Goal: Task Accomplishment & Management: Manage account settings

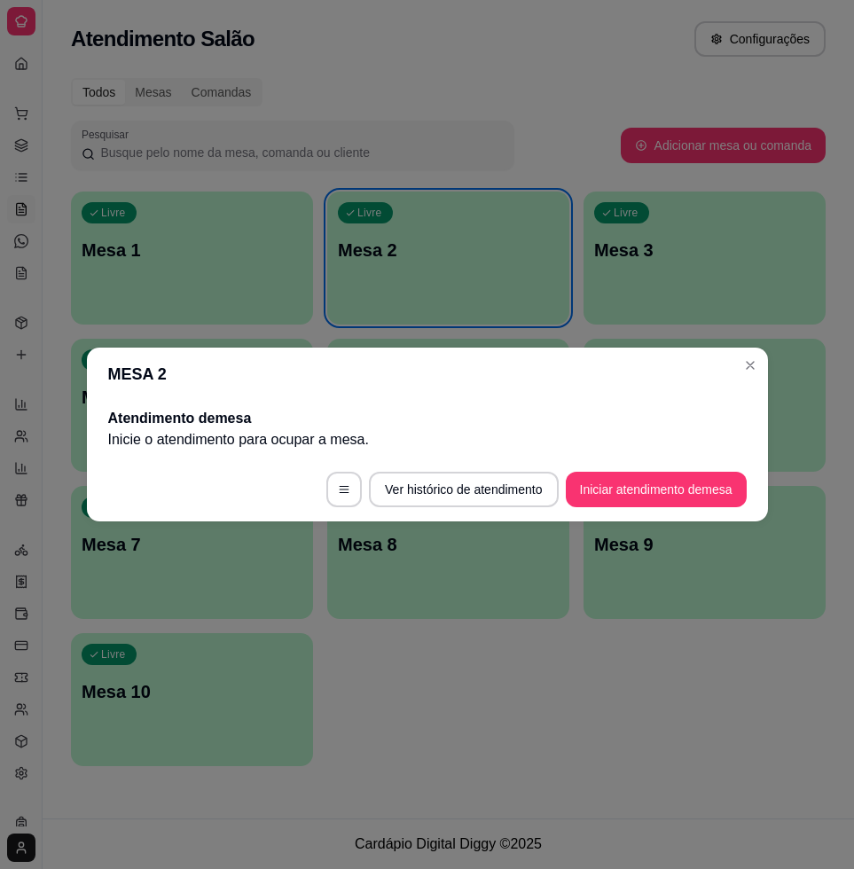
scroll to position [50, 0]
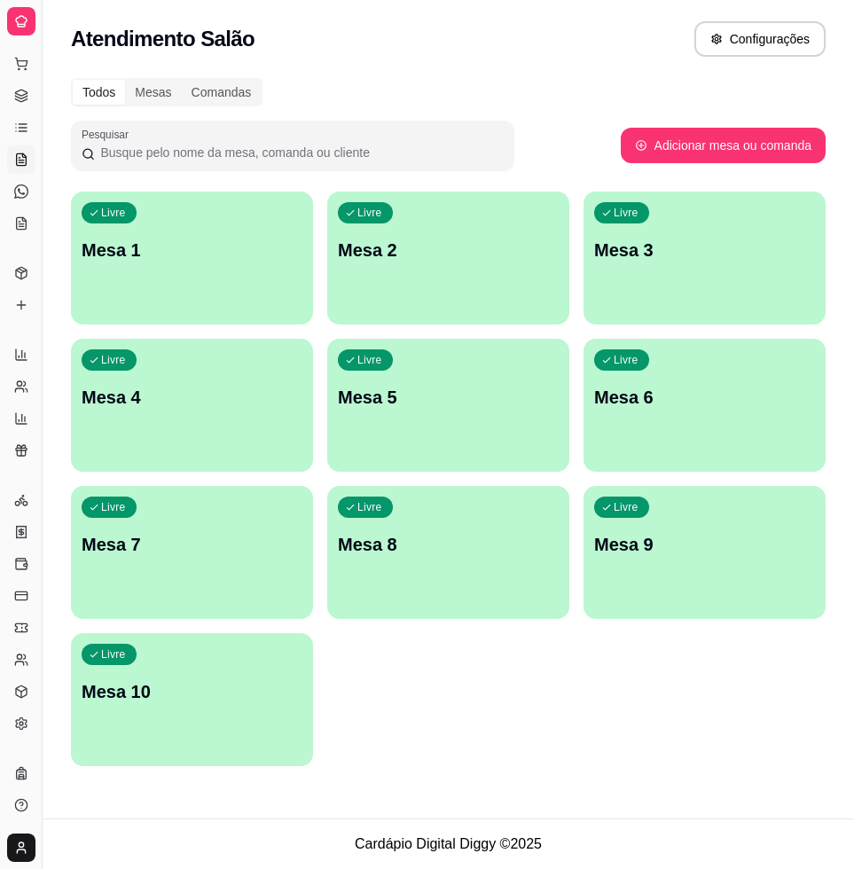
drag, startPoint x: 43, startPoint y: 96, endPoint x: 120, endPoint y: 108, distance: 78.1
click at [120, 108] on div "Diggy Sistema de Gestão N Nalita Açaite ... Loja aberta Diggy Bot Renovação aut…" at bounding box center [427, 434] width 854 height 869
click at [53, 108] on div "Diggy Sistema de Gestão N Nalita Açaite ... Loja aberta Diggy Bot Renovação aut…" at bounding box center [427, 434] width 854 height 869
drag, startPoint x: 43, startPoint y: 107, endPoint x: 74, endPoint y: 104, distance: 31.2
click at [74, 104] on div "Diggy Sistema de Gestão N Nalita Açaite ... Loja aberta Diggy Bot Renovação aut…" at bounding box center [427, 434] width 854 height 869
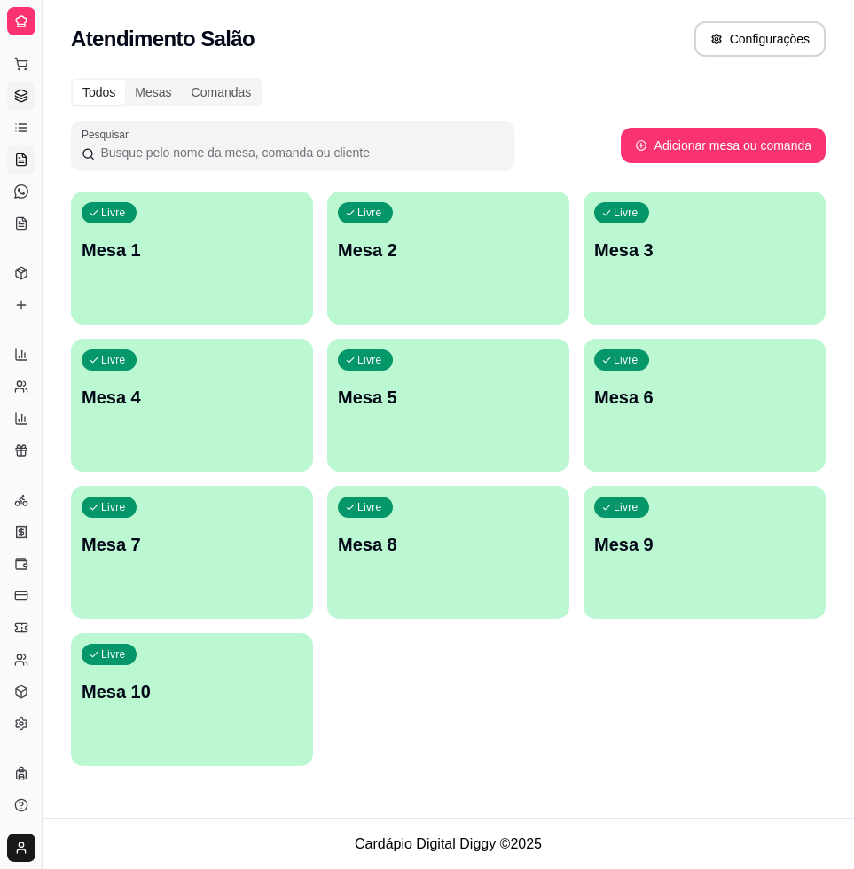
click at [31, 91] on link "Gestor de Pedidos" at bounding box center [21, 96] width 28 height 28
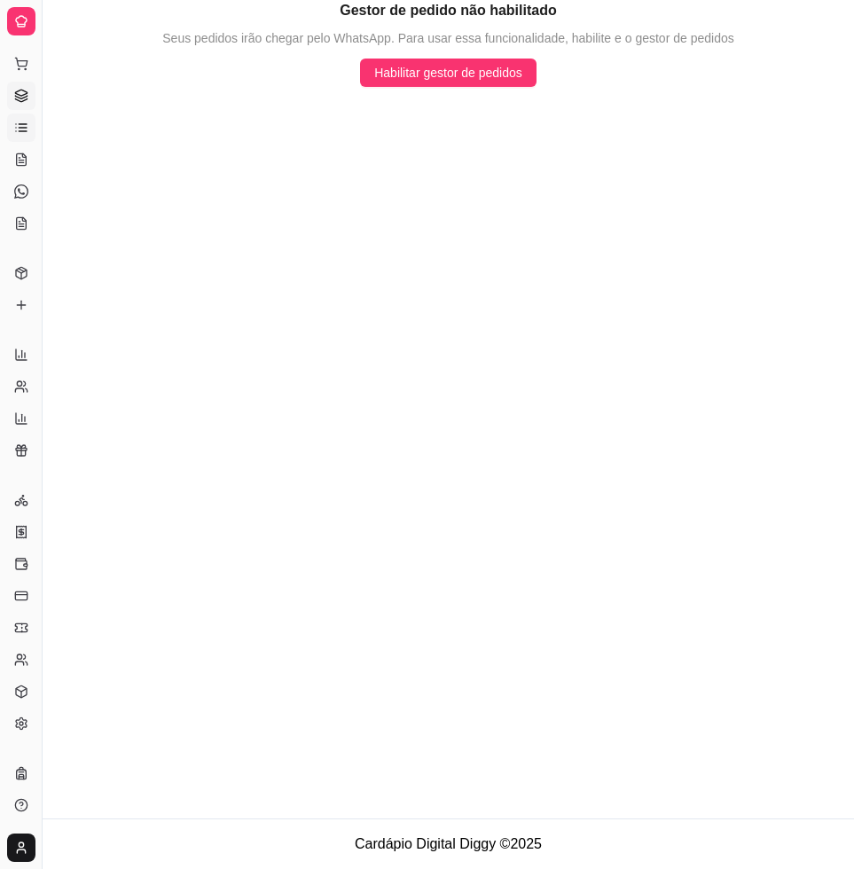
click at [22, 126] on icon at bounding box center [21, 128] width 14 height 14
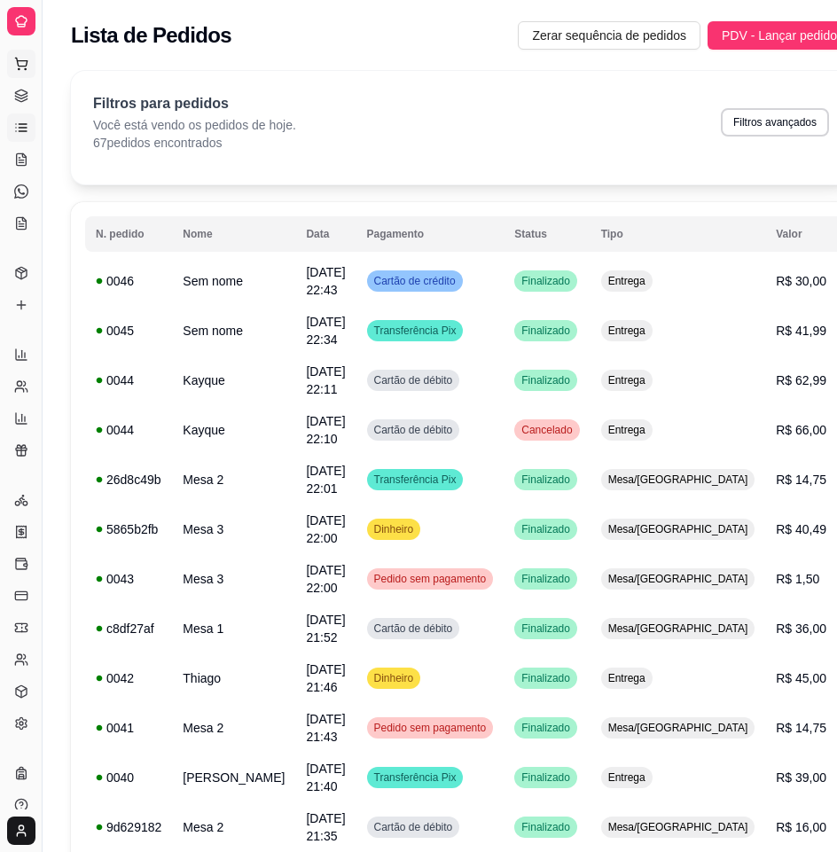
click at [16, 68] on icon at bounding box center [21, 64] width 14 height 14
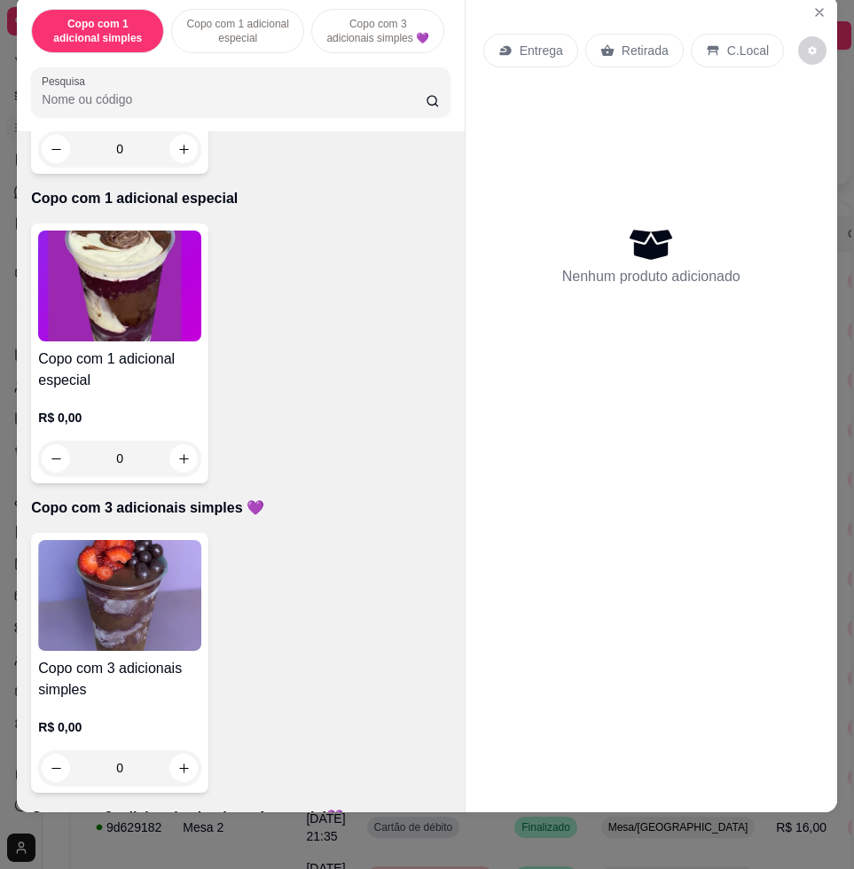
scroll to position [776, 0]
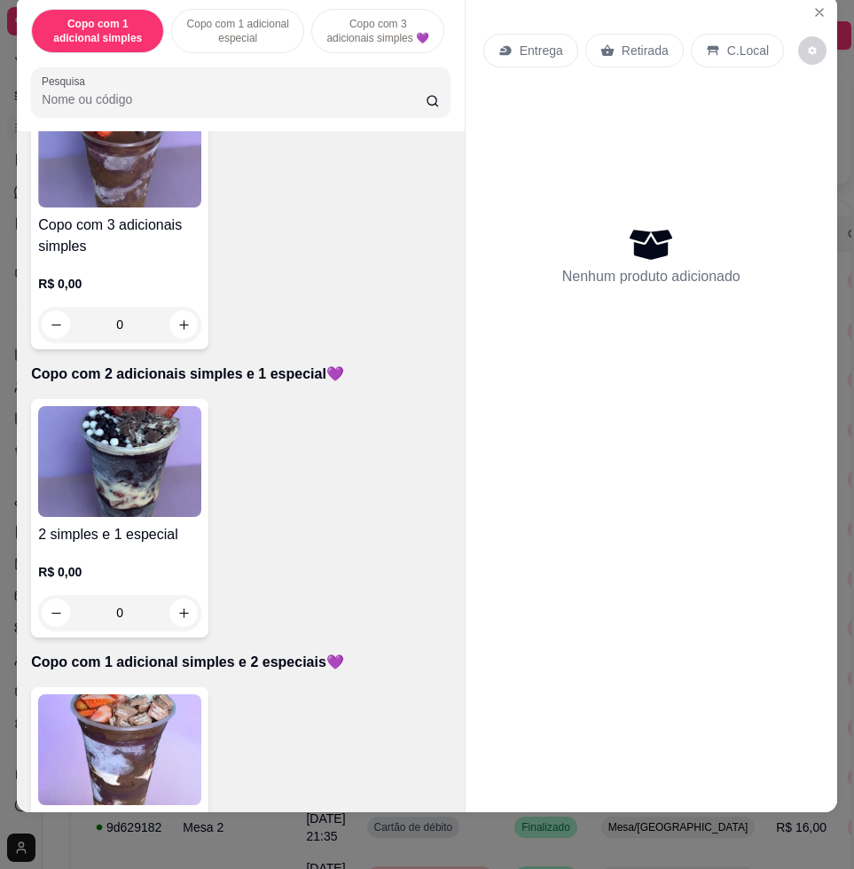
click at [159, 566] on p "R$ 0,00" at bounding box center [119, 572] width 163 height 18
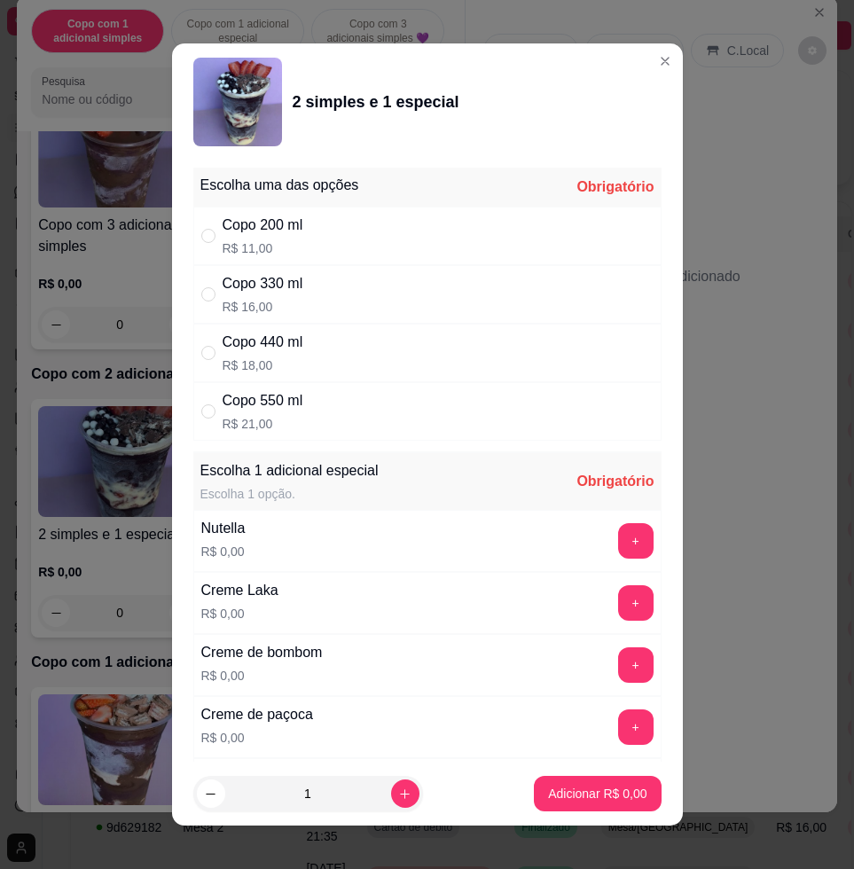
click at [295, 276] on div "Copo 330 ml" at bounding box center [262, 283] width 81 height 21
radio input "true"
click at [618, 538] on button "+" at bounding box center [635, 540] width 35 height 35
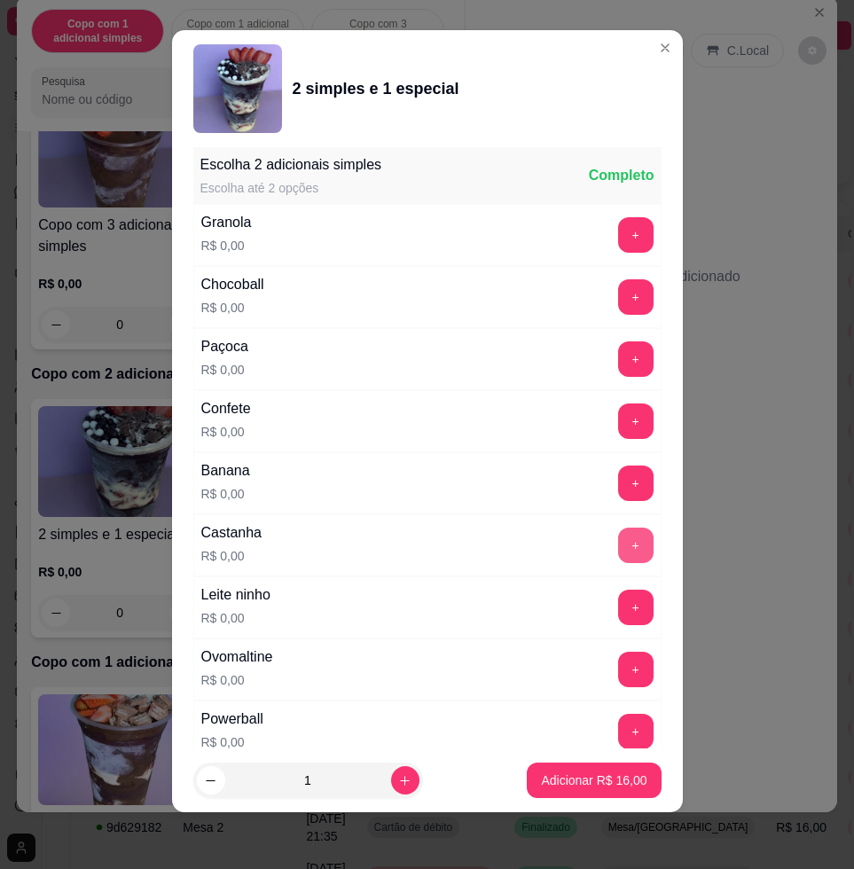
scroll to position [1639, 0]
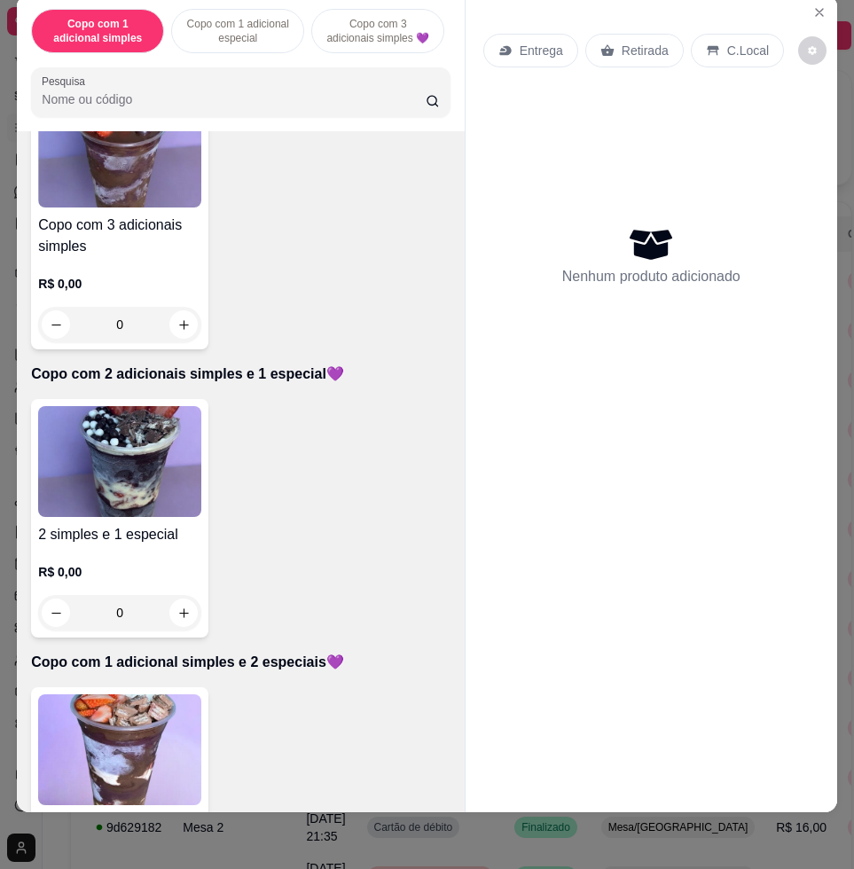
click at [120, 739] on img at bounding box center [119, 749] width 163 height 111
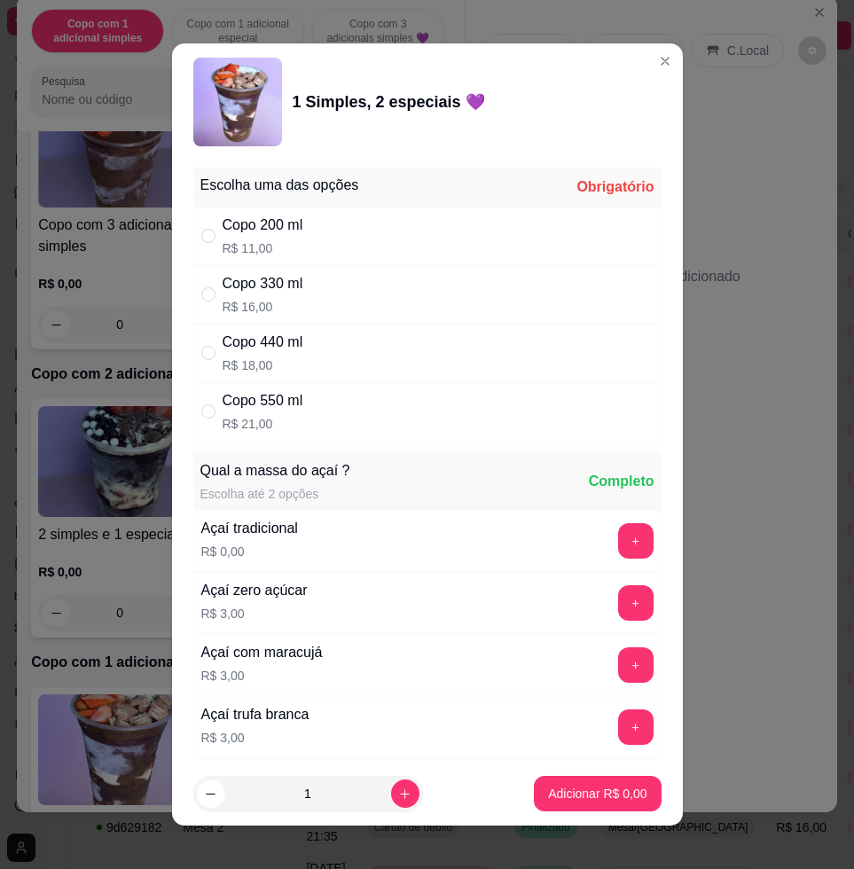
click at [255, 293] on div "Copo 330 ml" at bounding box center [262, 283] width 81 height 21
radio input "true"
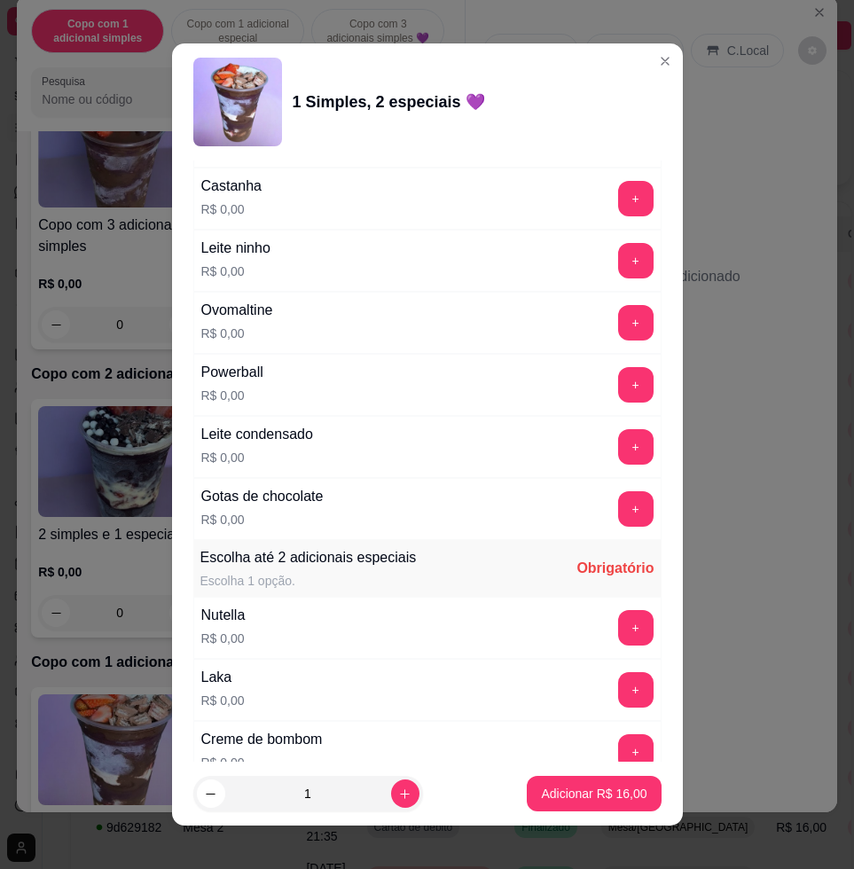
scroll to position [1440, 0]
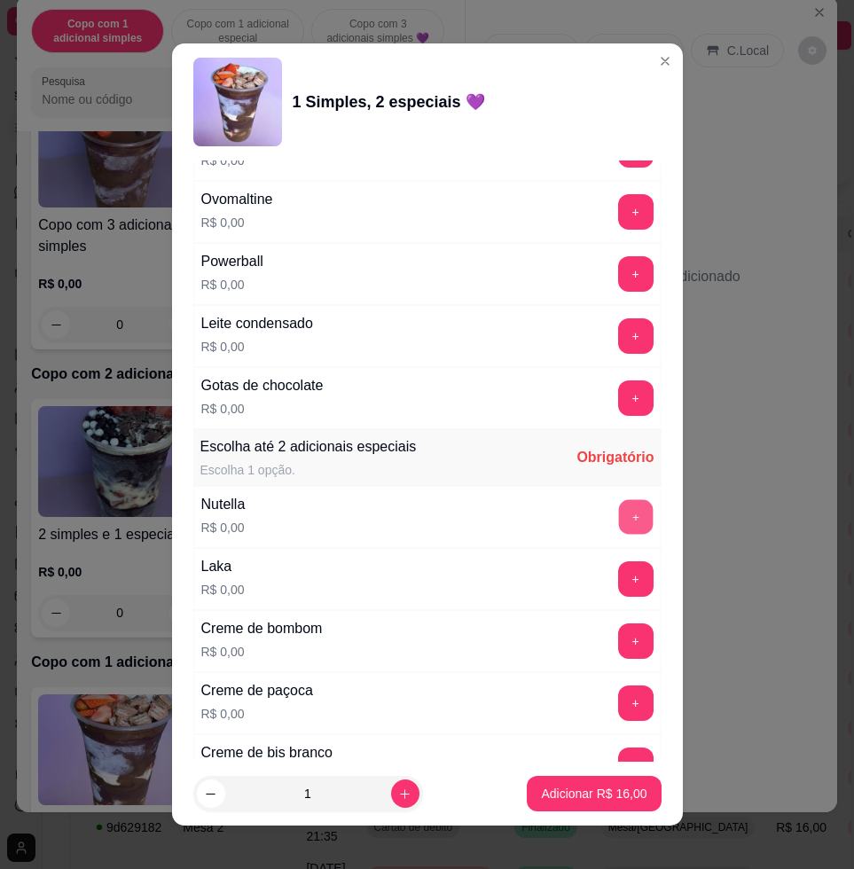
click at [618, 520] on button "+" at bounding box center [635, 517] width 35 height 35
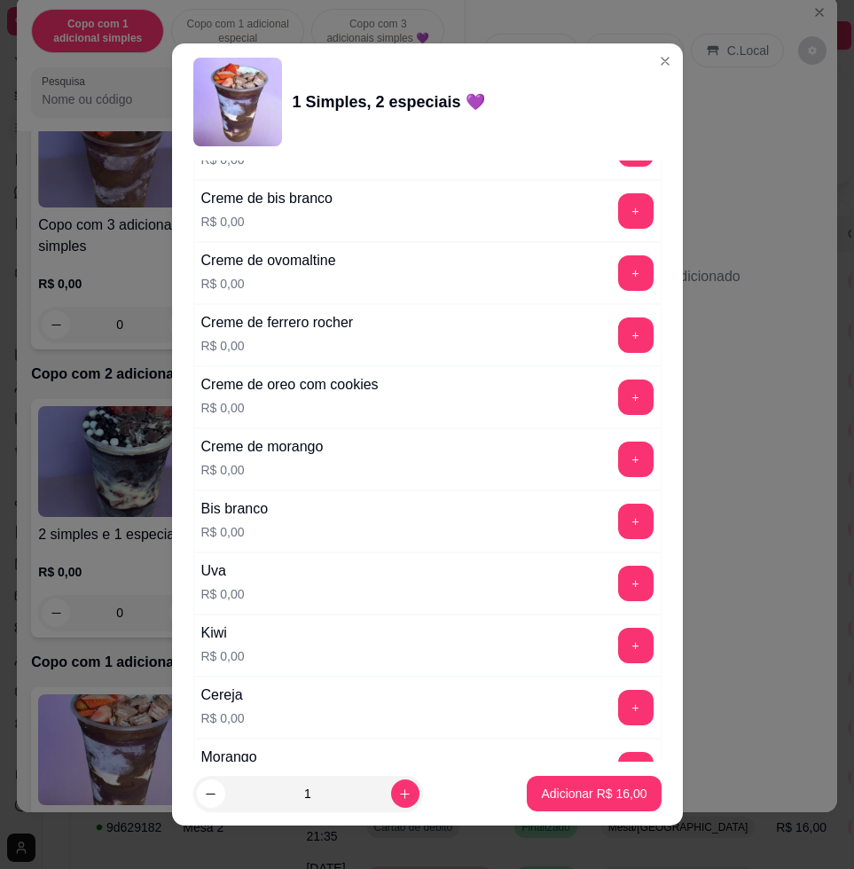
scroll to position [2105, 0]
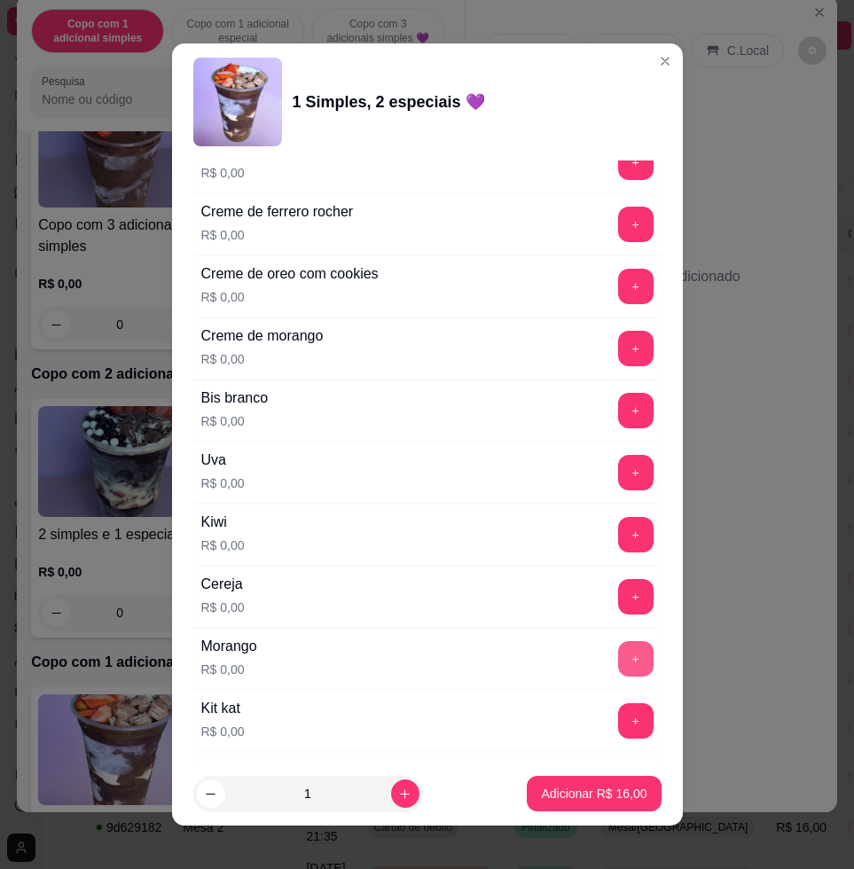
click at [618, 654] on button "+" at bounding box center [635, 658] width 35 height 35
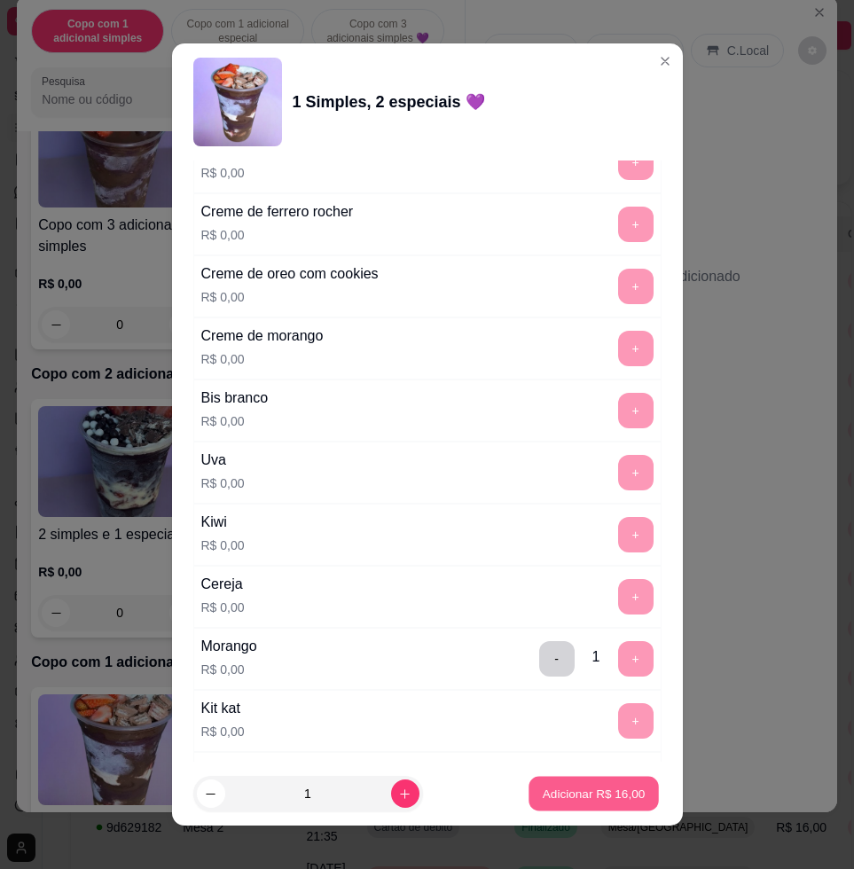
click at [611, 786] on p "Adicionar R$ 16,00" at bounding box center [593, 792] width 103 height 17
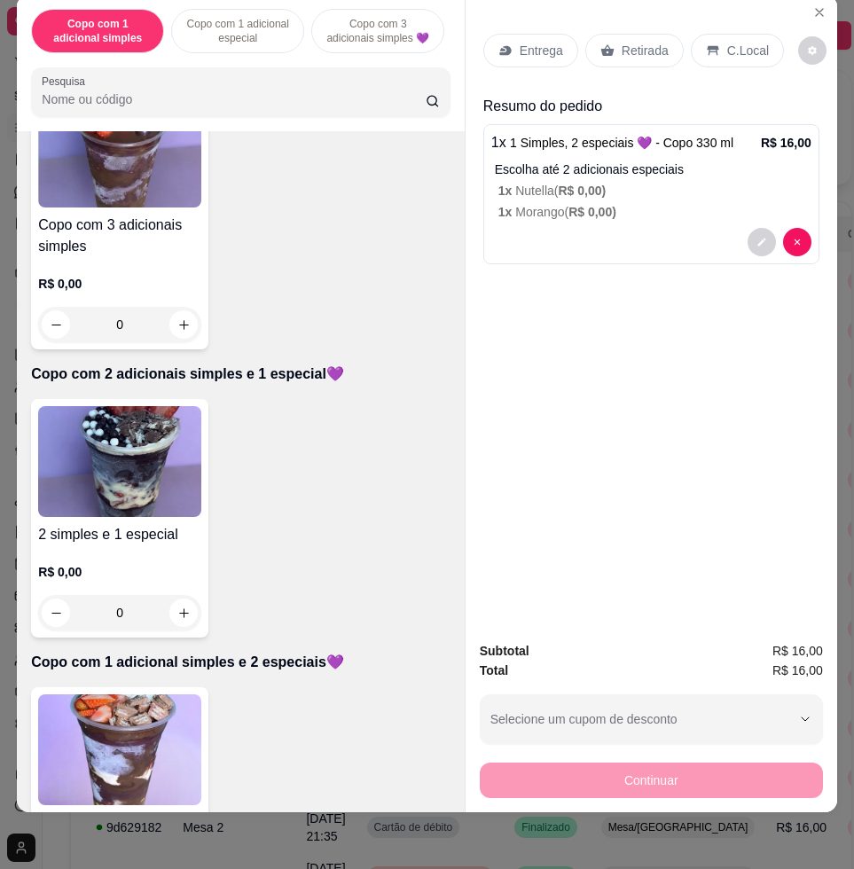
click at [522, 34] on div "Entrega" at bounding box center [530, 51] width 95 height 34
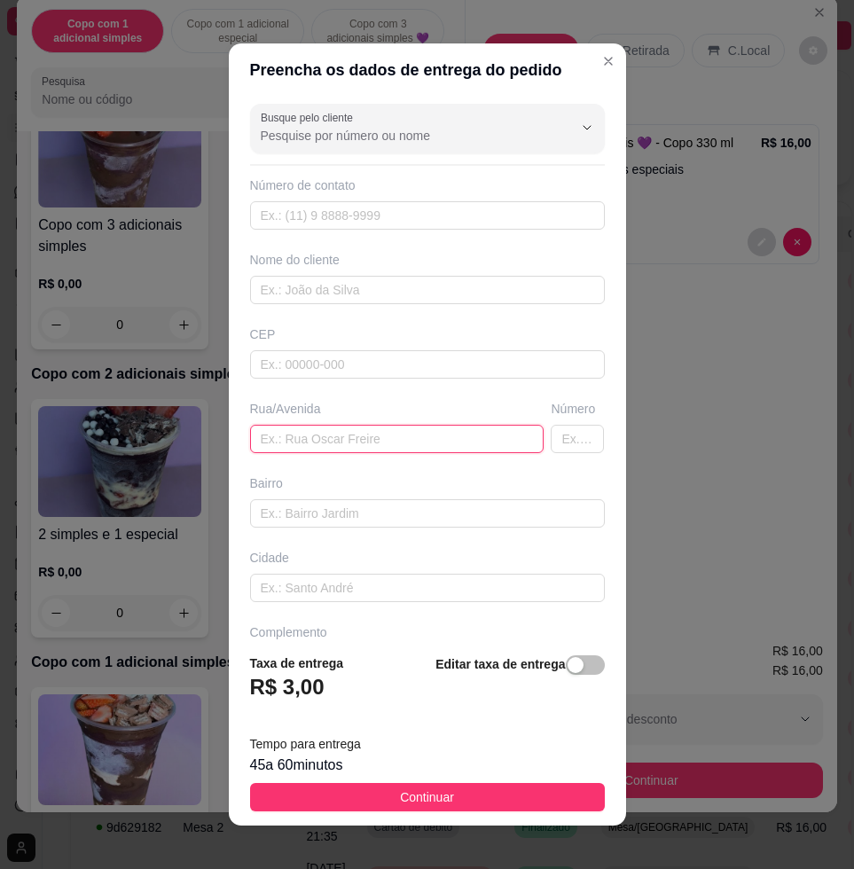
click at [297, 438] on input "text" at bounding box center [397, 439] width 294 height 28
paste input "Rua [PERSON_NAME]"
click at [398, 432] on input "Rua [PERSON_NAME]" at bounding box center [397, 439] width 294 height 28
paste input "N 148"
type input "[STREET_ADDRESS][PERSON_NAME]"
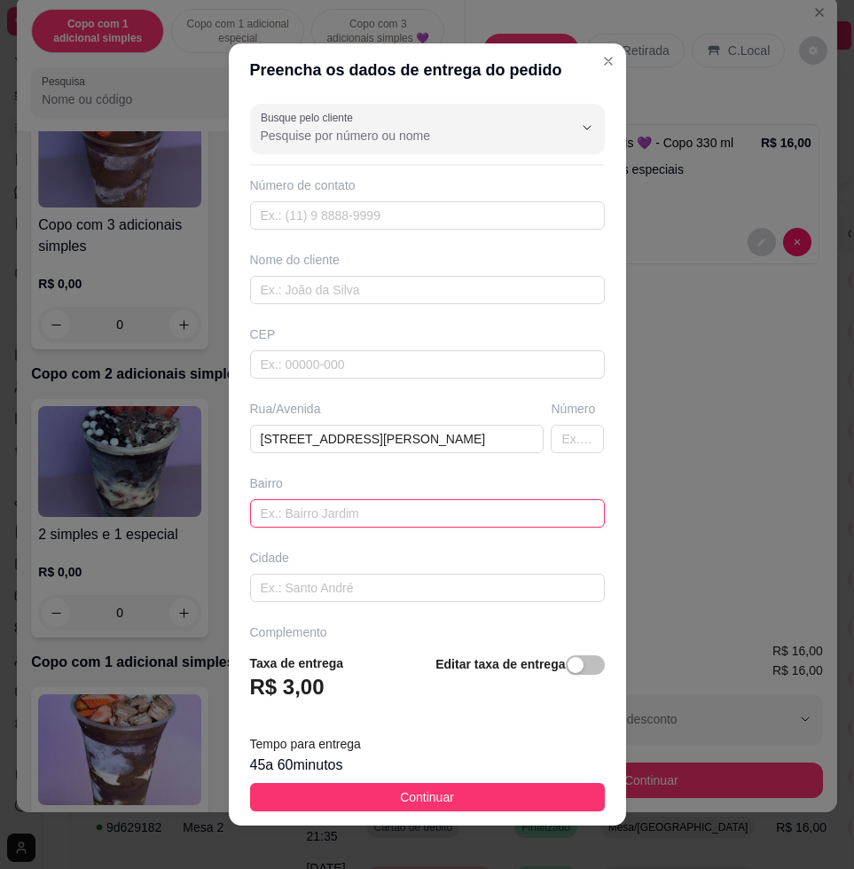
click at [331, 507] on input "text" at bounding box center [427, 513] width 355 height 28
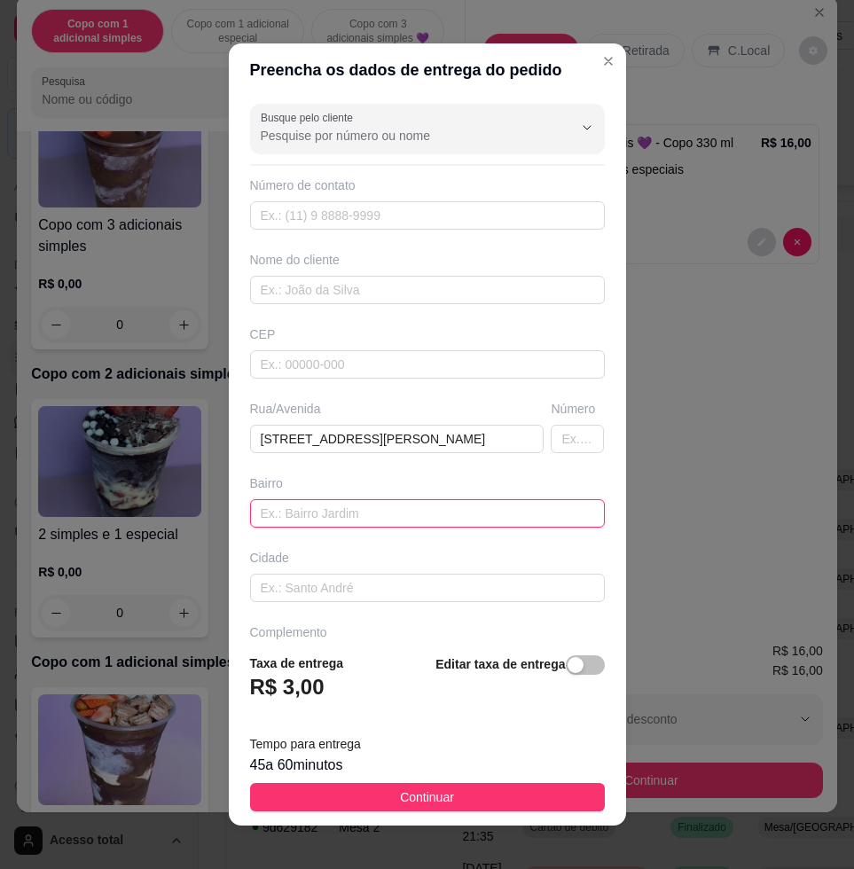
scroll to position [194, 0]
paste input "Musateles"
click at [435, 515] on input "text" at bounding box center [427, 513] width 355 height 28
drag, startPoint x: 435, startPoint y: 515, endPoint x: 441, endPoint y: 749, distance: 234.1
click at [423, 722] on section "Preencha os dados de entrega do pedido Busque pelo cliente Número de contato No…" at bounding box center [427, 434] width 397 height 782
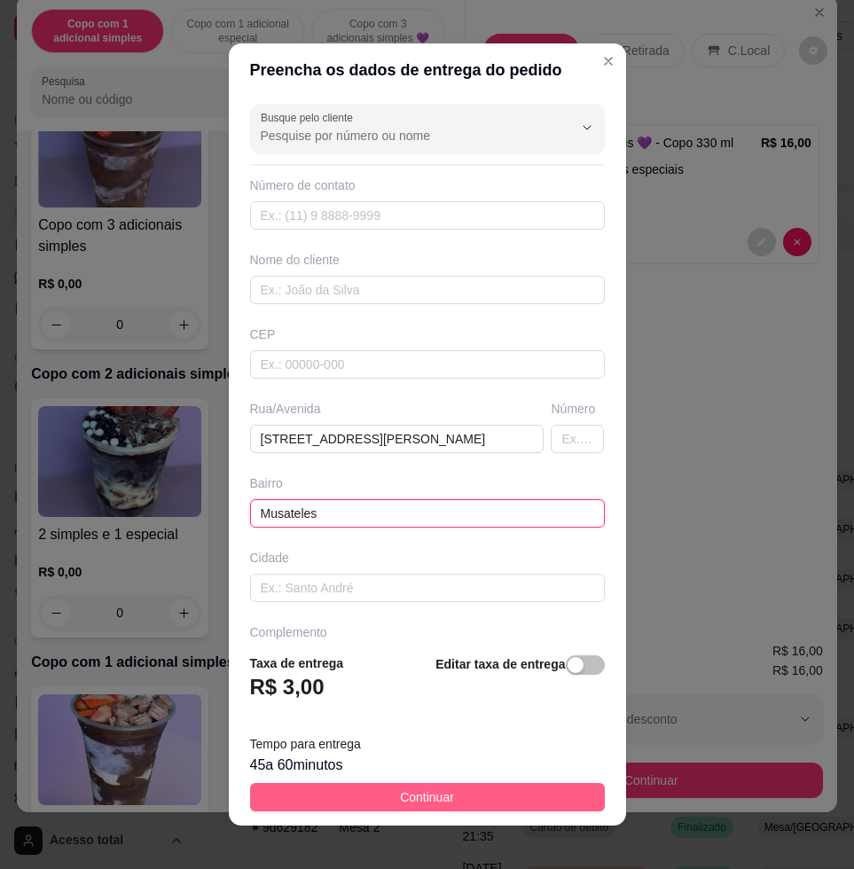
type input "Musateles"
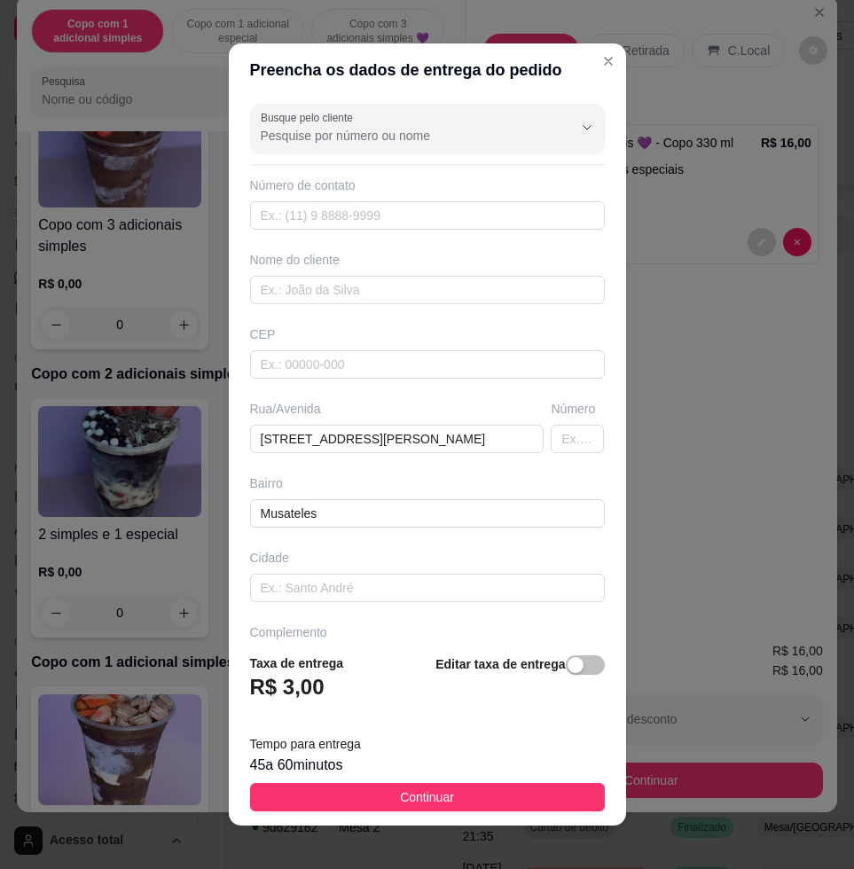
drag, startPoint x: 460, startPoint y: 789, endPoint x: 490, endPoint y: 786, distance: 30.3
click at [457, 789] on button "Continuar" at bounding box center [427, 797] width 355 height 28
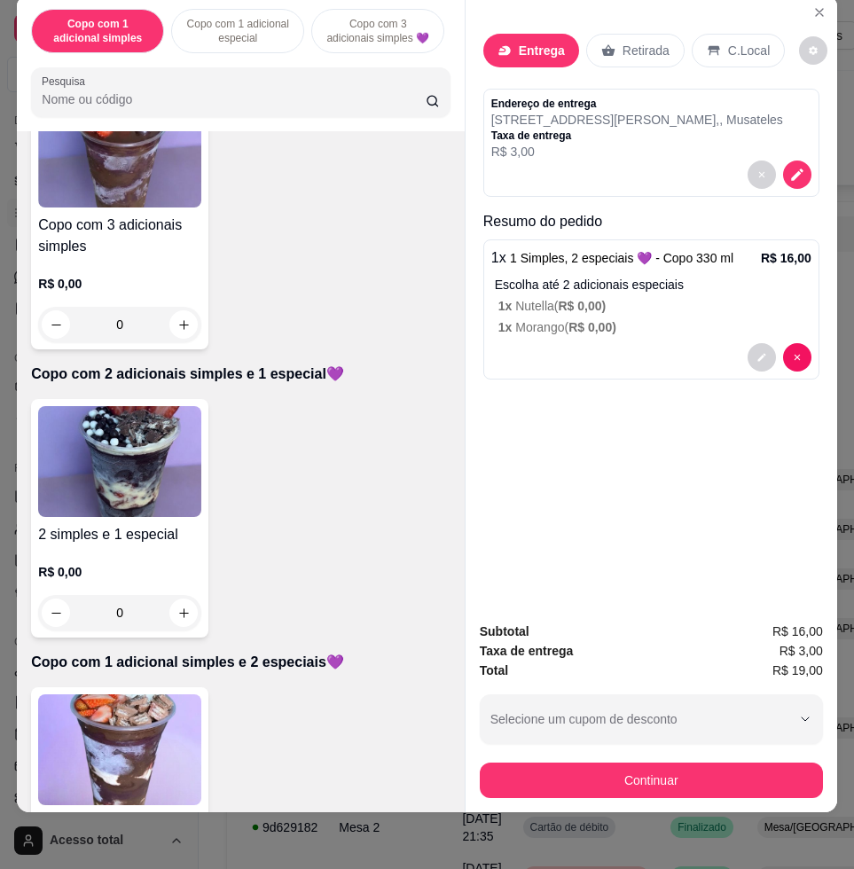
click at [628, 776] on button "Continuar" at bounding box center [651, 779] width 343 height 35
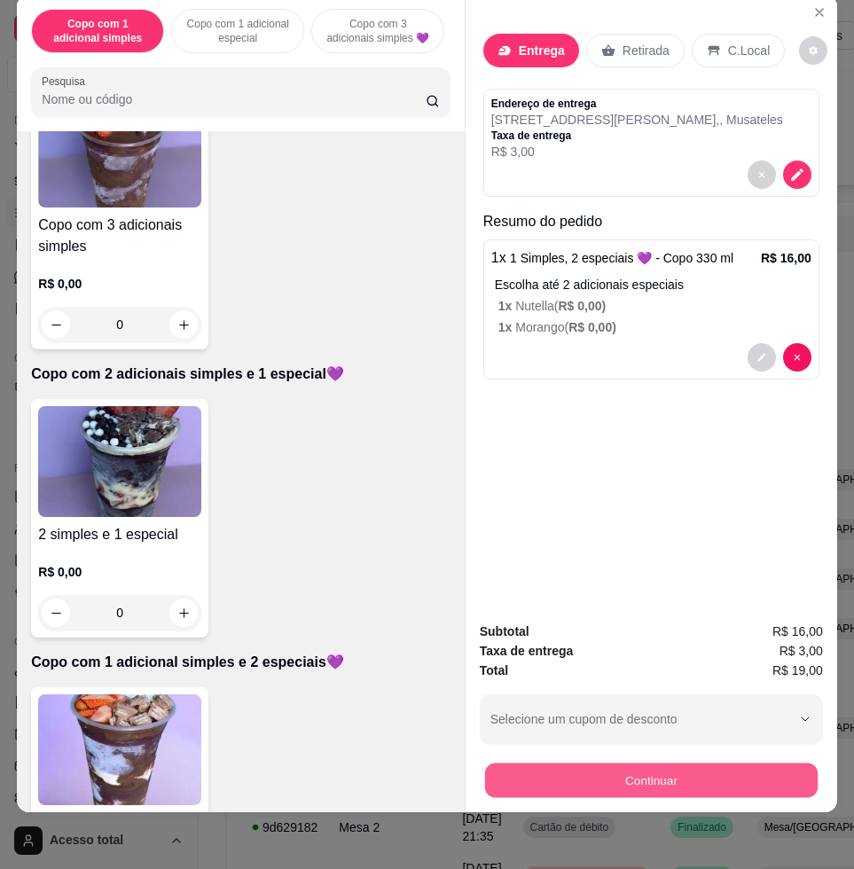
click at [563, 762] on button "Continuar" at bounding box center [651, 779] width 332 height 35
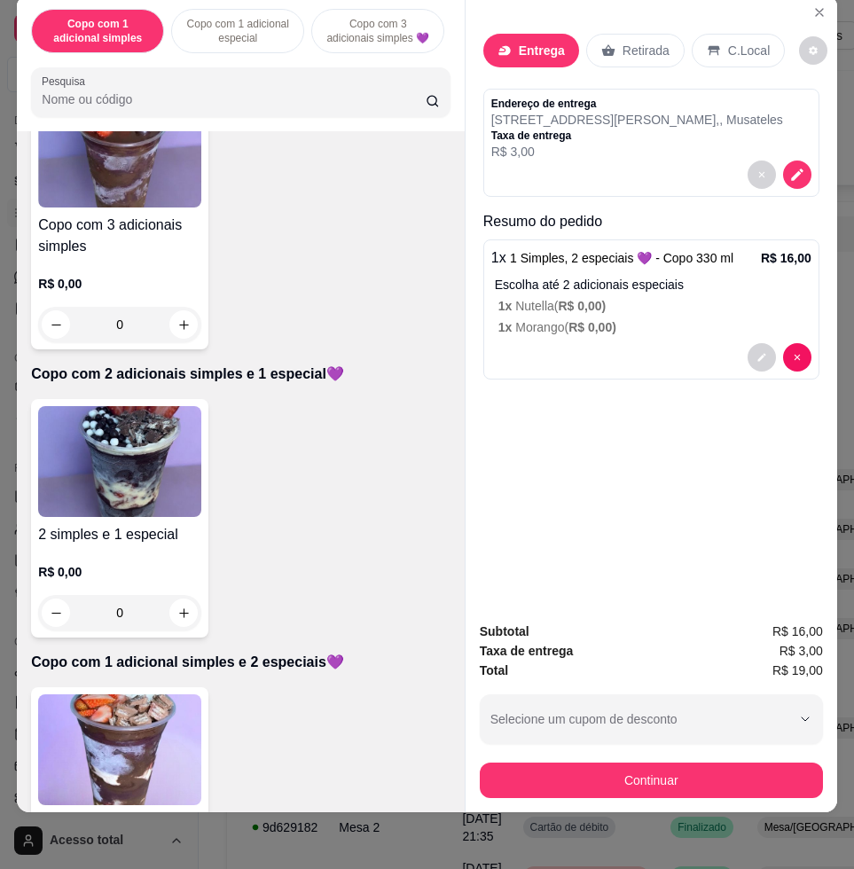
click at [271, 340] on div "Dinheiro" at bounding box center [306, 346] width 125 height 104
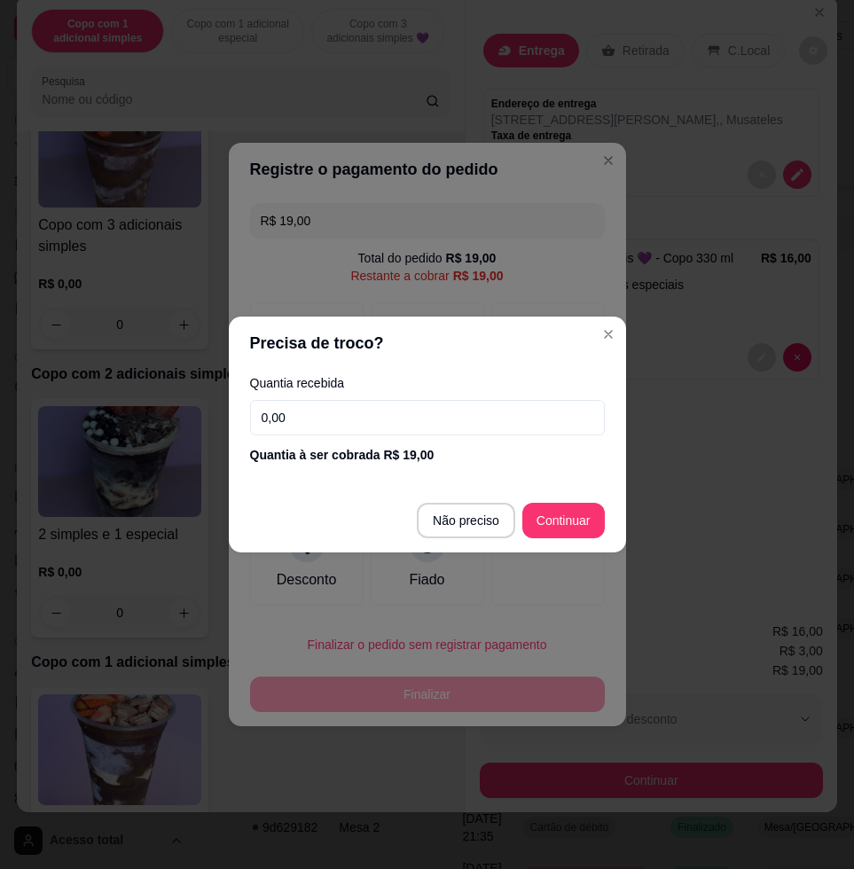
click at [411, 423] on input "0,00" at bounding box center [427, 417] width 355 height 35
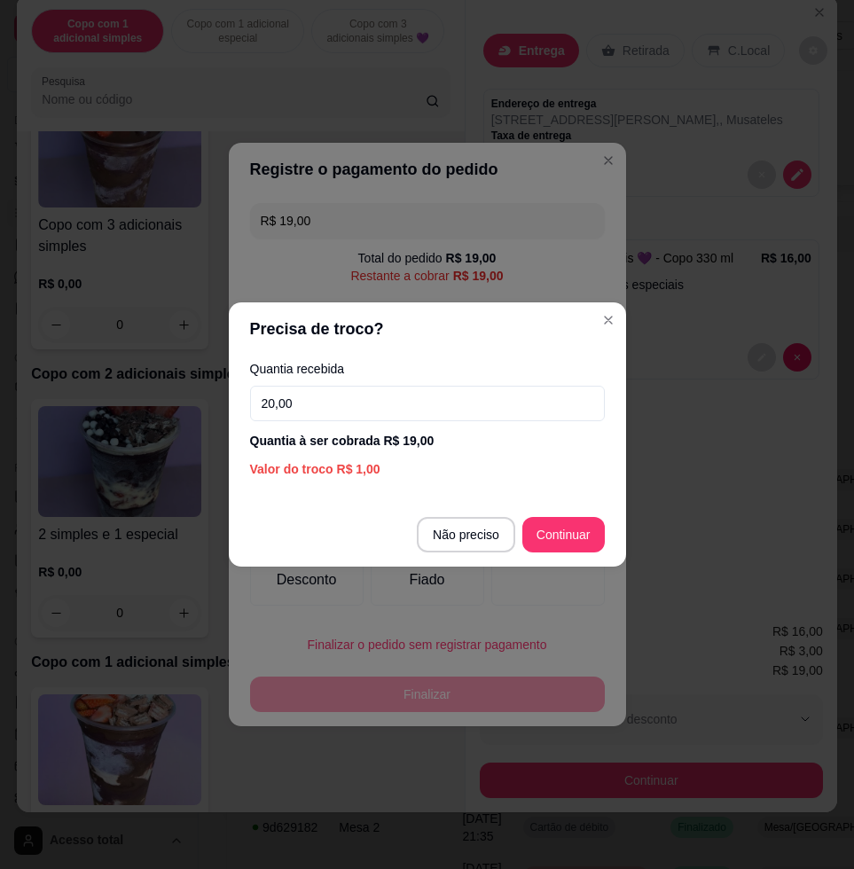
type input "20,00"
click at [607, 555] on footer "Não preciso Continuar" at bounding box center [427, 535] width 397 height 64
type input "R$ 0,00"
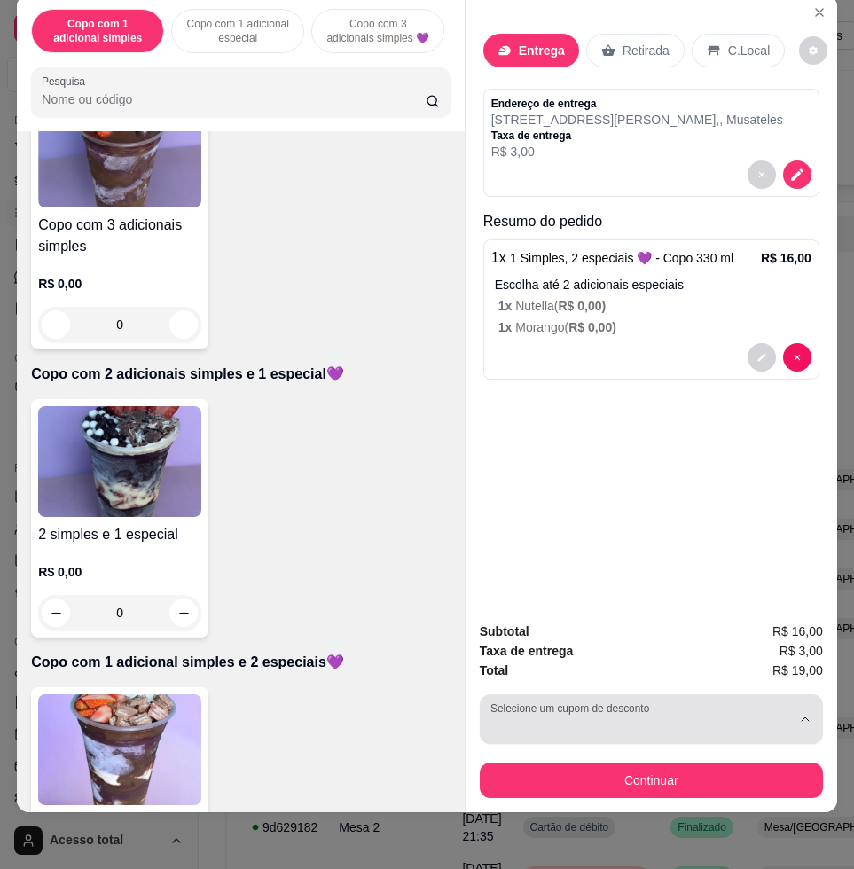
click at [531, 695] on button "Selecione um cupom de desconto" at bounding box center [651, 719] width 343 height 50
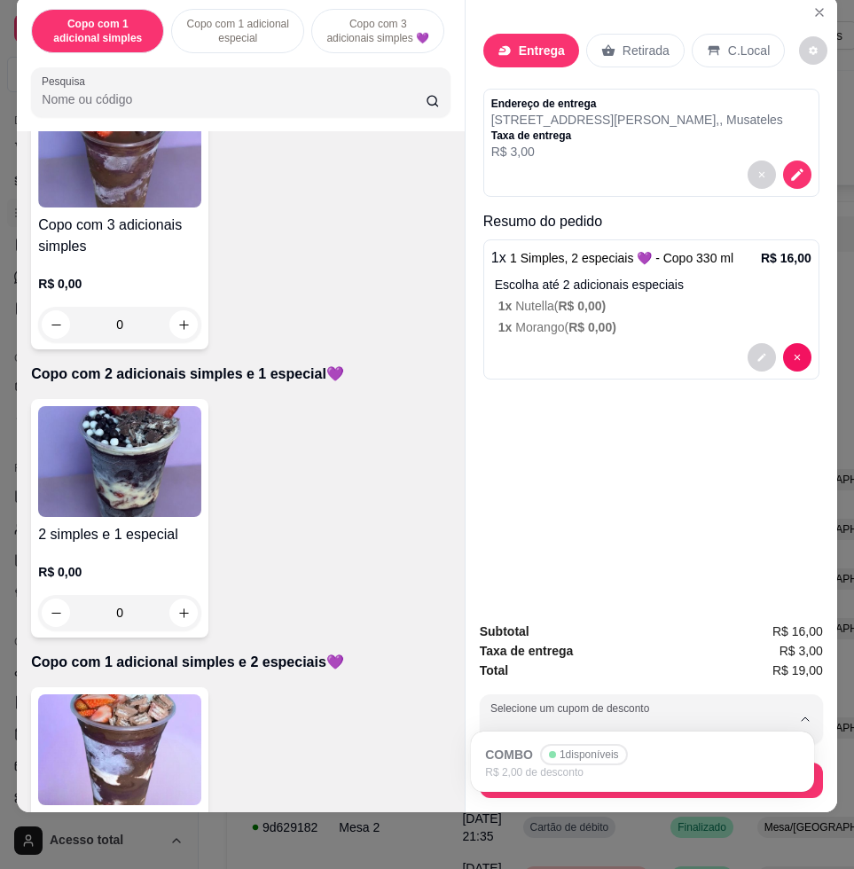
click at [409, 722] on div "1 Simples, 2 especiais 💜 R$ 0,00 0" at bounding box center [240, 806] width 418 height 238
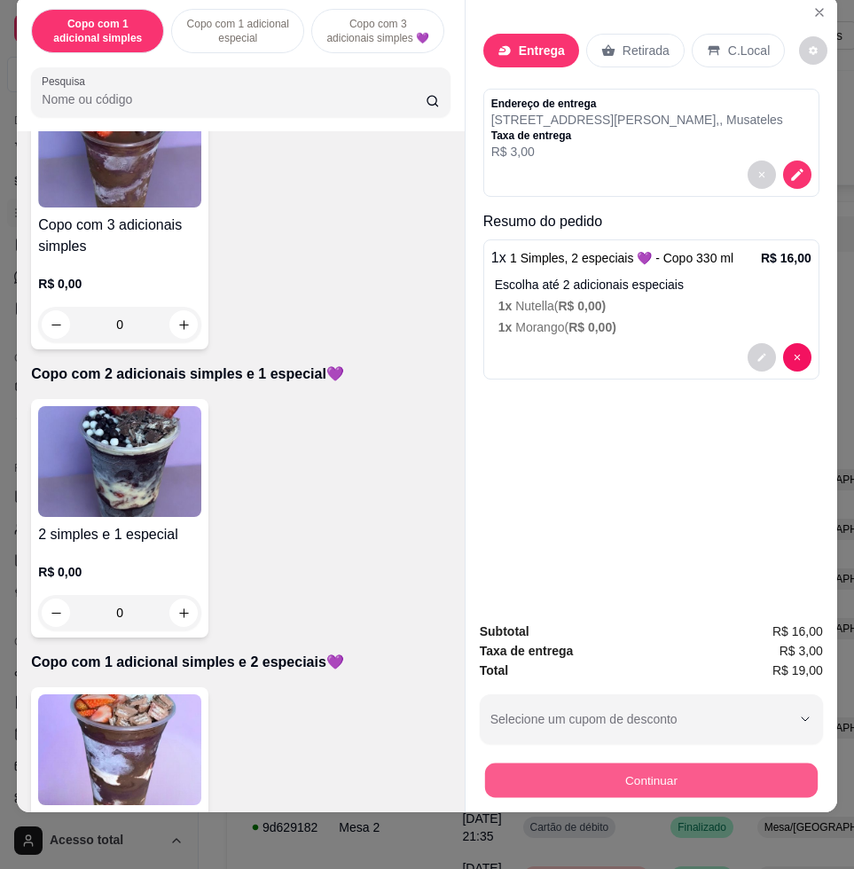
click at [519, 762] on button "Continuar" at bounding box center [651, 779] width 332 height 35
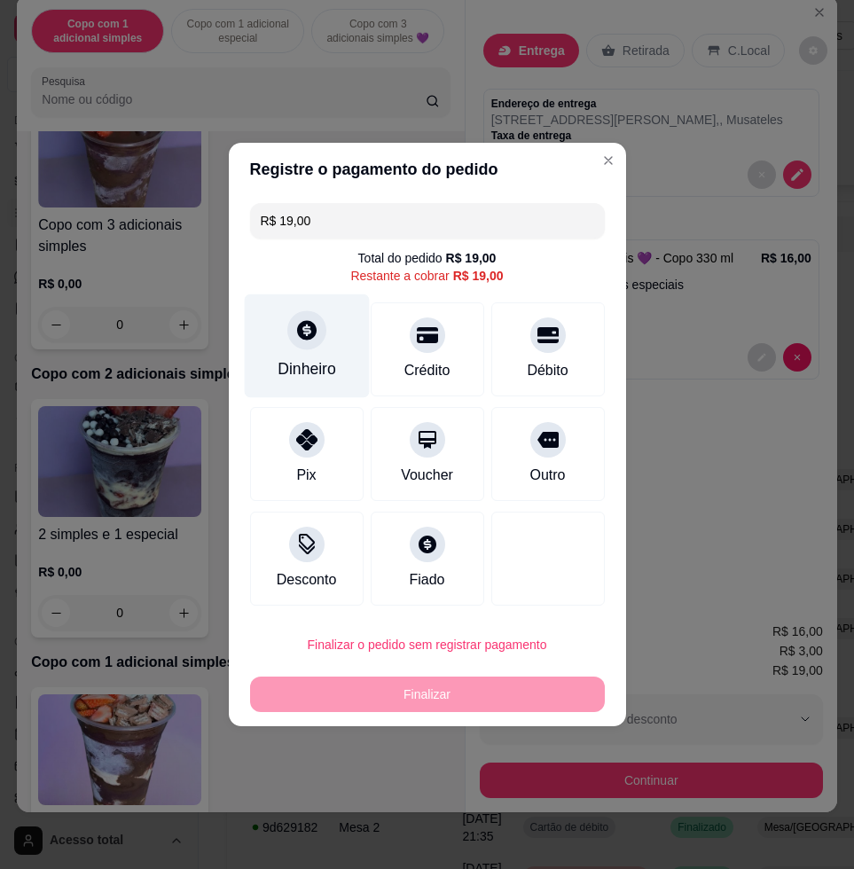
click at [339, 378] on div "Dinheiro" at bounding box center [306, 346] width 125 height 104
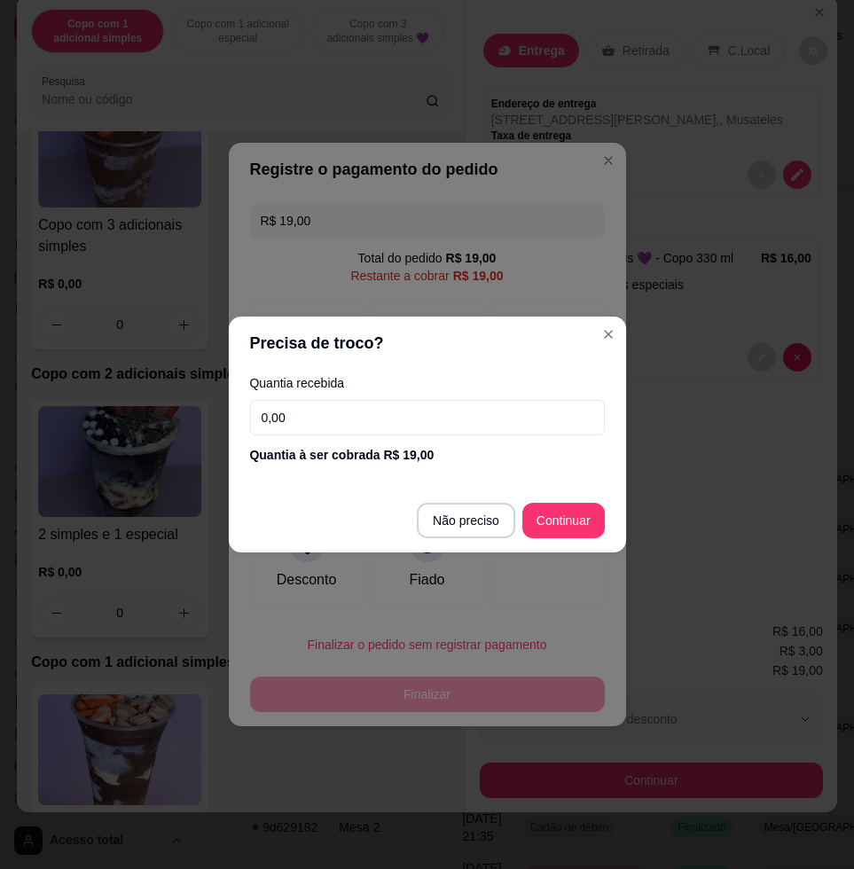
click at [394, 435] on div "Quantia recebida 0,00 Quantia à ser cobrada R$ 19,00" at bounding box center [426, 420] width 397 height 101
click at [394, 432] on input "0,00" at bounding box center [427, 417] width 355 height 35
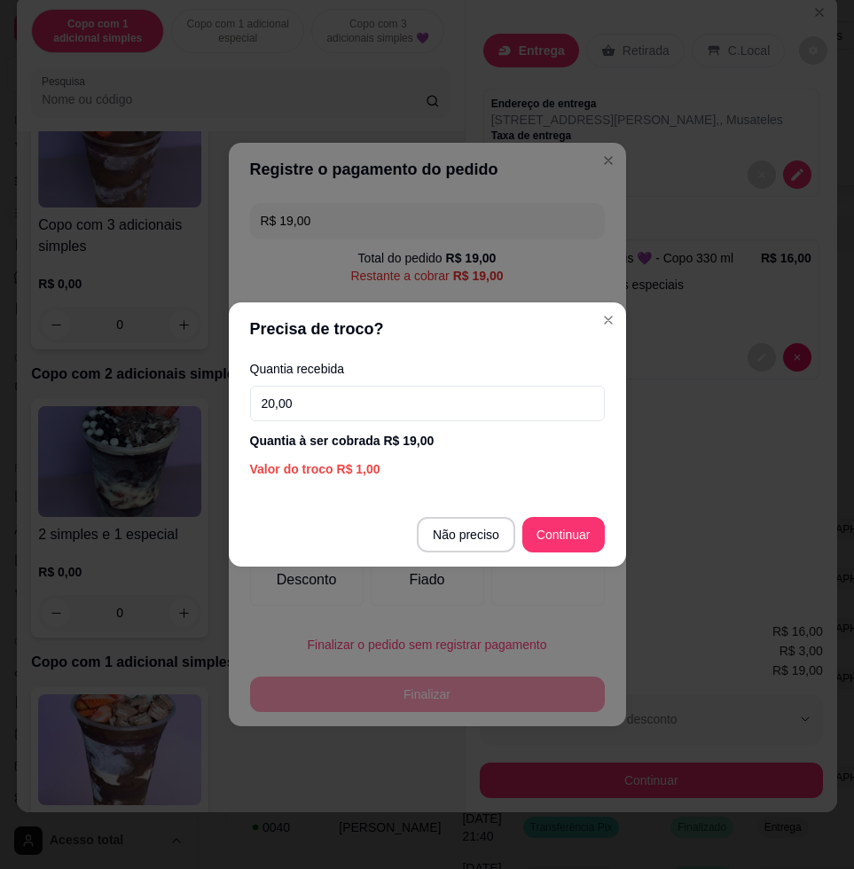
type input "20,00"
type input "R$ 0,00"
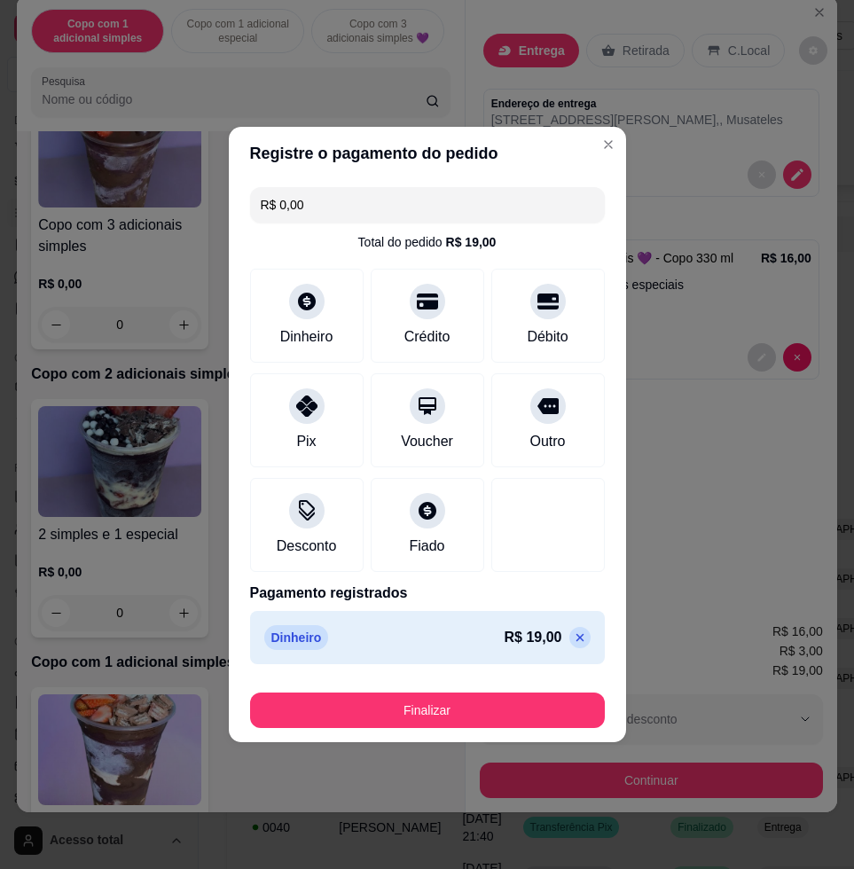
click at [541, 690] on div "Finalizar" at bounding box center [427, 706] width 355 height 43
click at [536, 706] on button "Finalizar" at bounding box center [427, 709] width 355 height 35
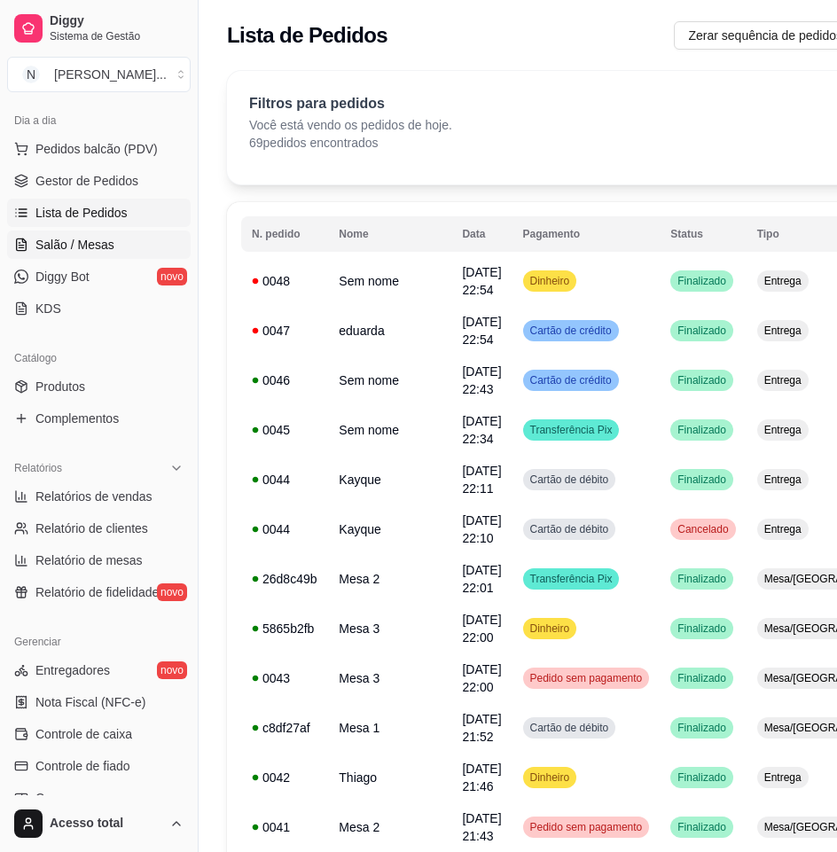
click at [63, 234] on link "Salão / Mesas" at bounding box center [98, 244] width 183 height 28
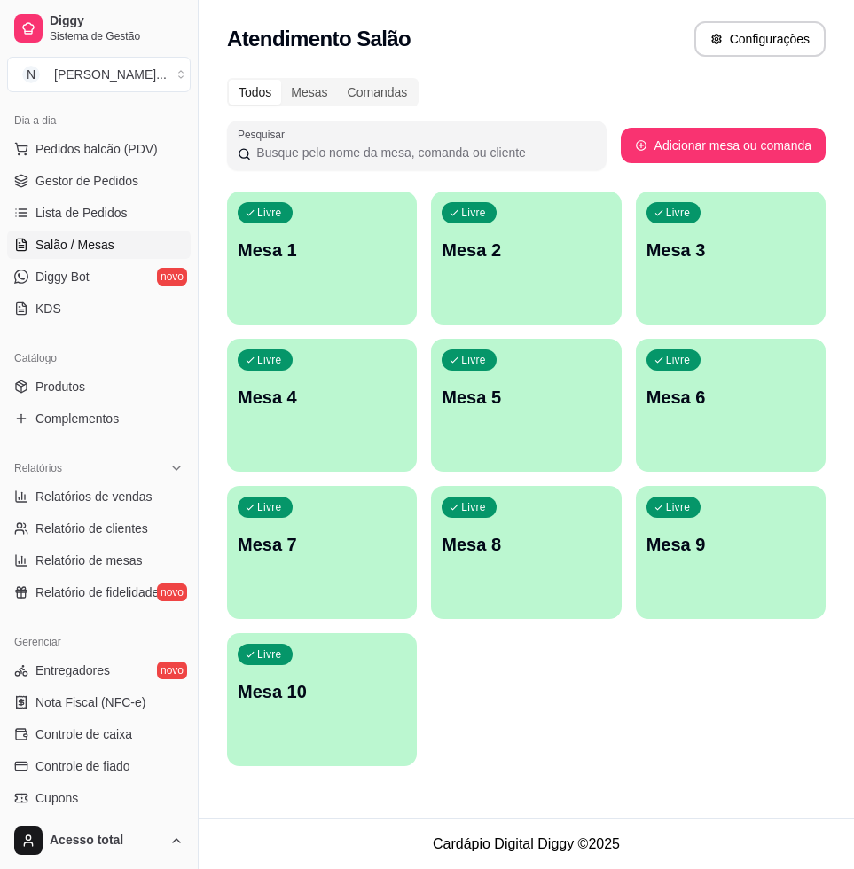
click at [339, 287] on div "Livre Mesa 1" at bounding box center [322, 247] width 190 height 112
click at [158, 143] on button "Pedidos balcão (PDV)" at bounding box center [98, 149] width 183 height 28
click at [222, 169] on div "Item avulso Copo com 1 adicional simples Copo com 1 adicional simples R$ 0,00 0…" at bounding box center [237, 504] width 455 height 692
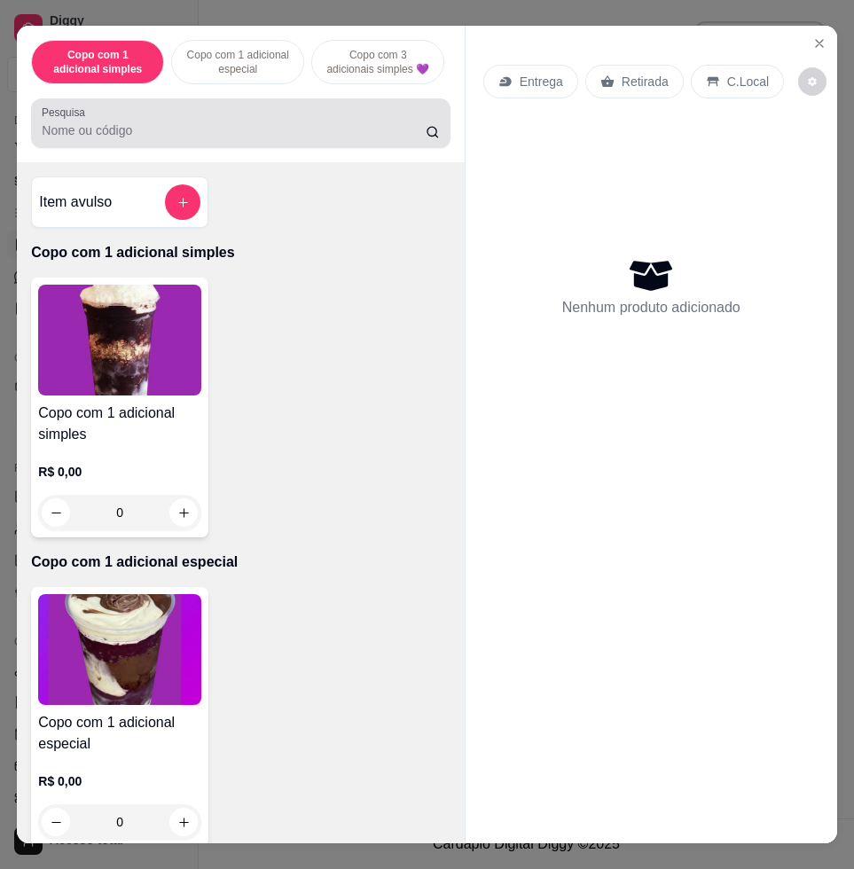
click at [174, 124] on div at bounding box center [240, 122] width 397 height 35
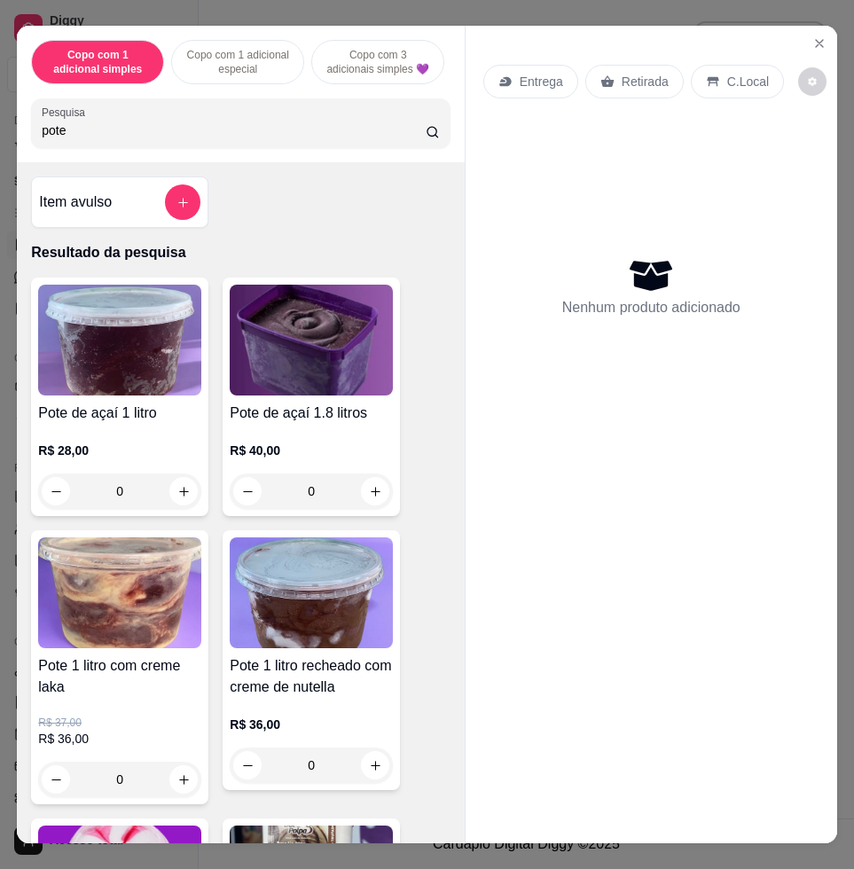
scroll to position [222, 0]
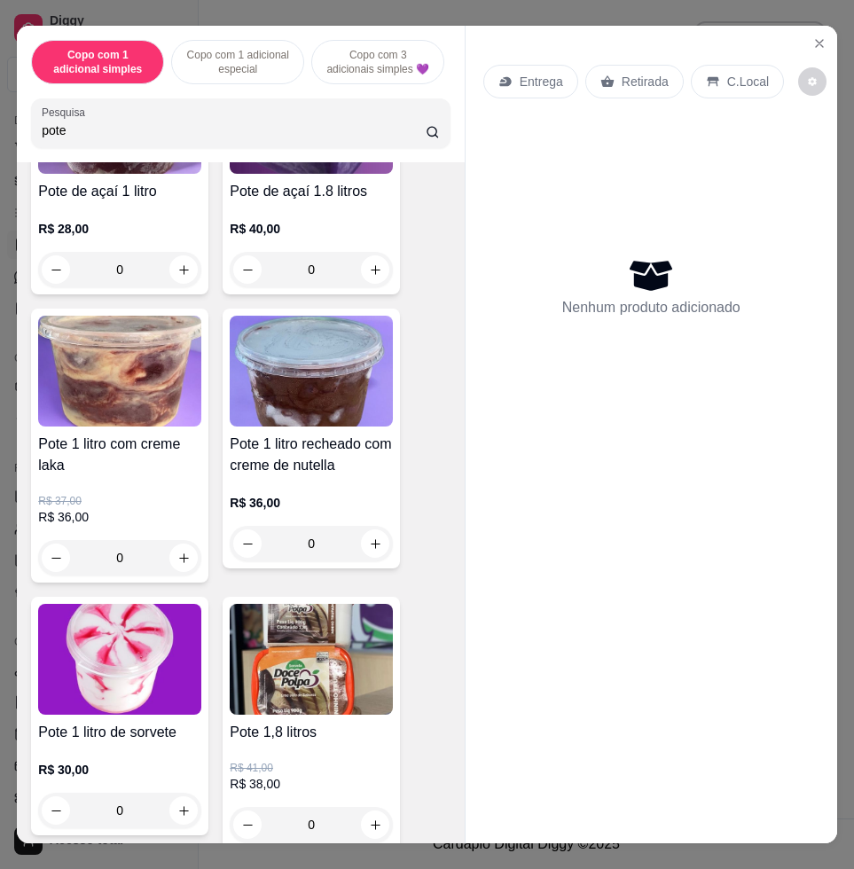
type input "pote"
click at [305, 697] on img at bounding box center [311, 659] width 163 height 111
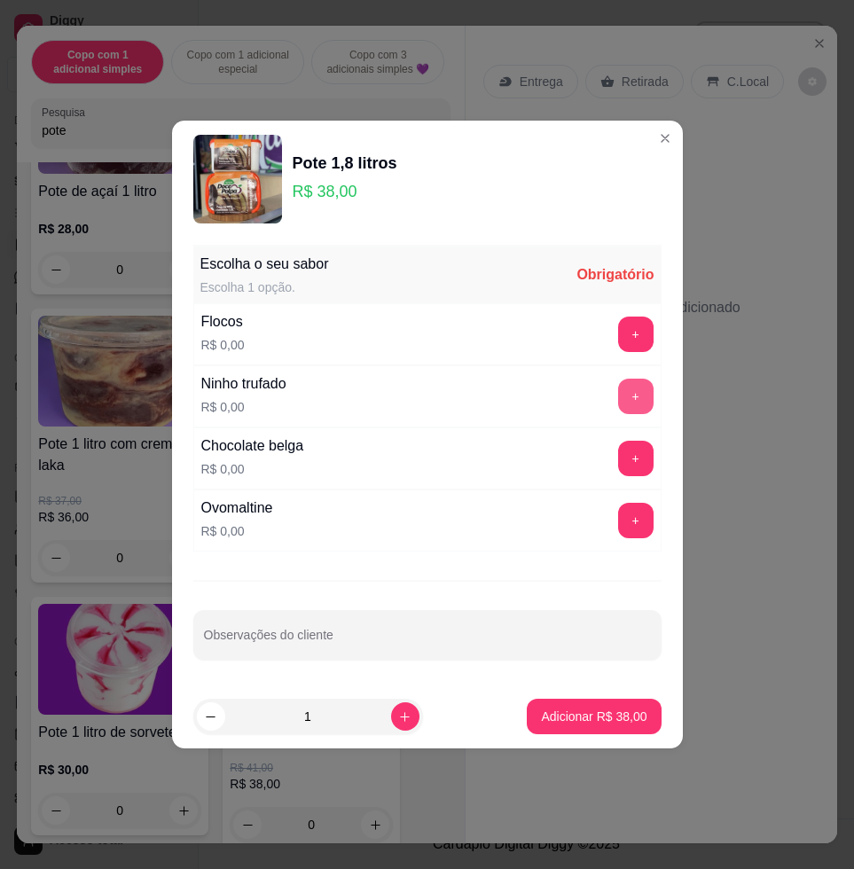
click at [618, 389] on button "+" at bounding box center [635, 395] width 35 height 35
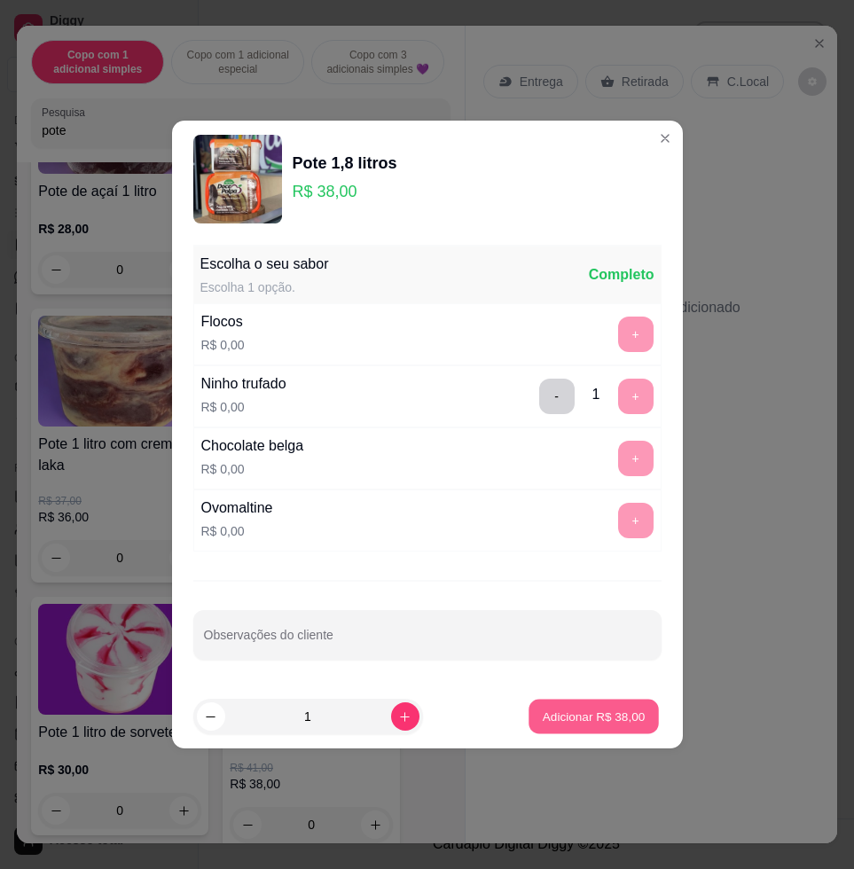
click at [582, 718] on p "Adicionar R$ 38,00" at bounding box center [593, 715] width 103 height 17
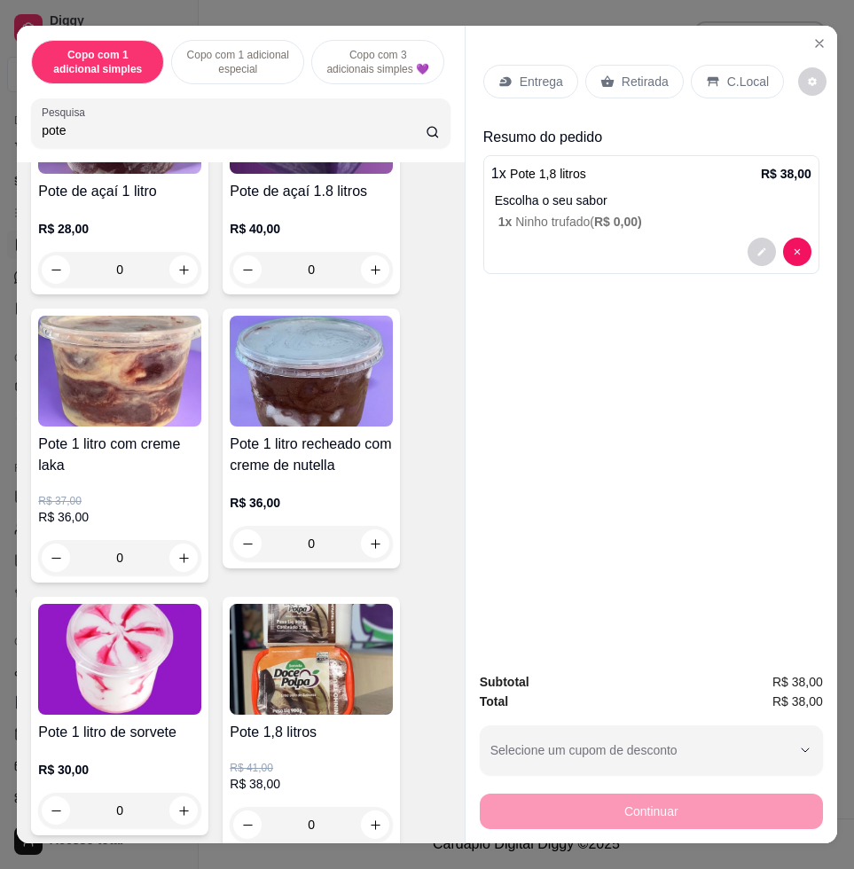
click at [740, 73] on p "C.Local" at bounding box center [748, 82] width 42 height 18
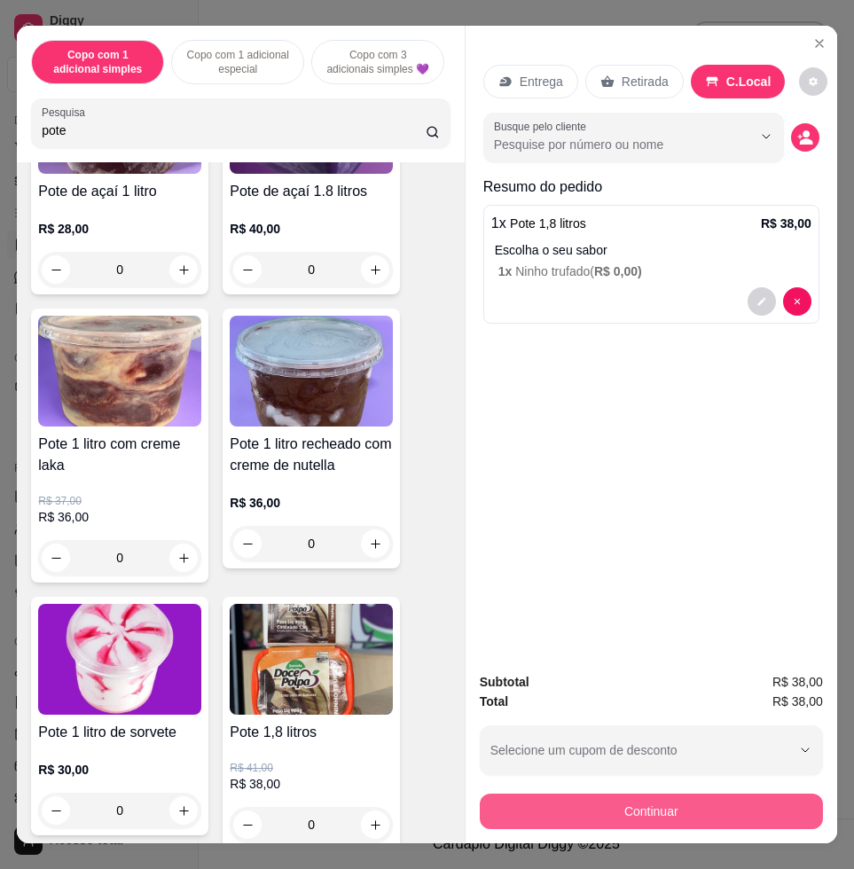
click at [713, 811] on button "Continuar" at bounding box center [651, 810] width 343 height 35
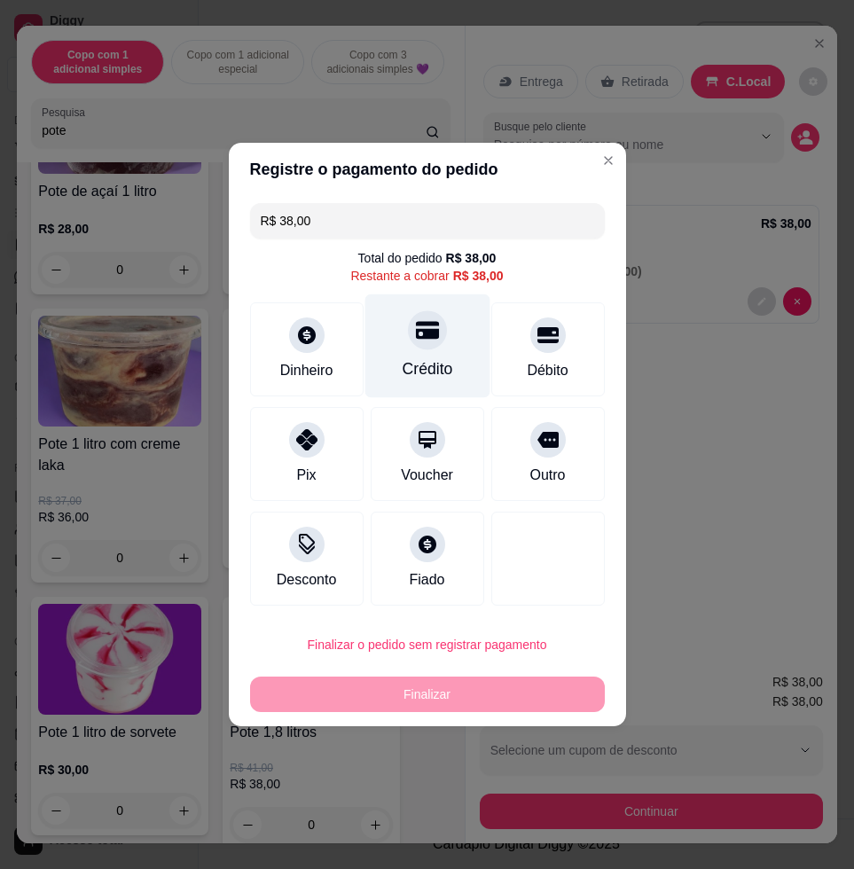
click at [418, 367] on div "Crédito" at bounding box center [427, 368] width 51 height 23
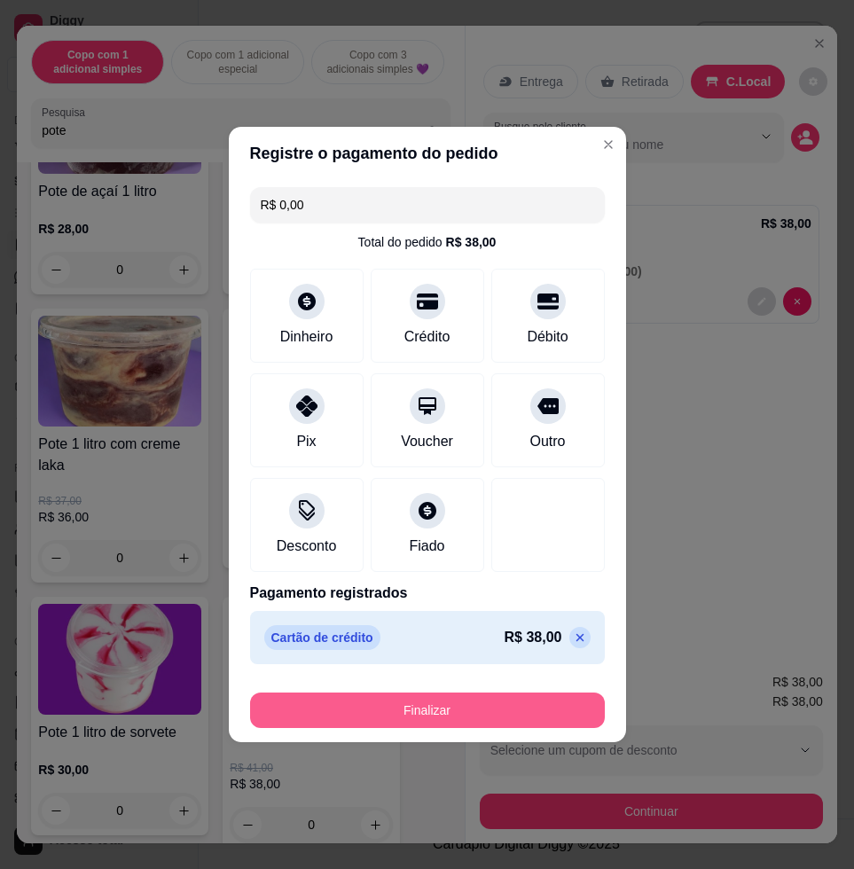
click at [507, 722] on button "Finalizar" at bounding box center [427, 709] width 355 height 35
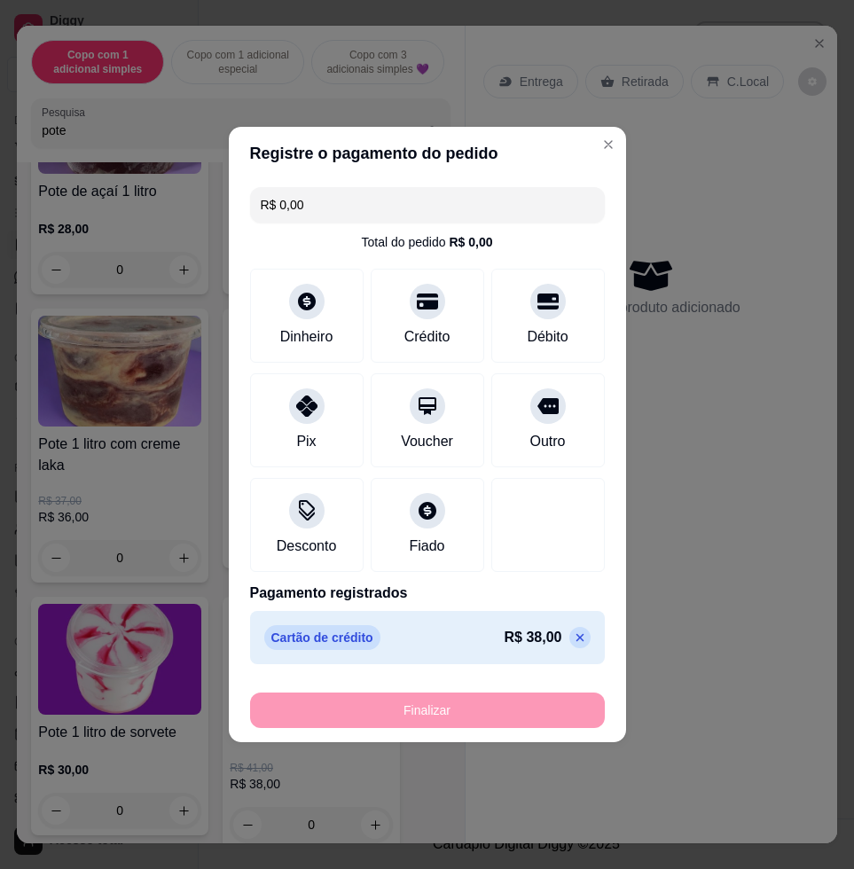
type input "-R$ 38,00"
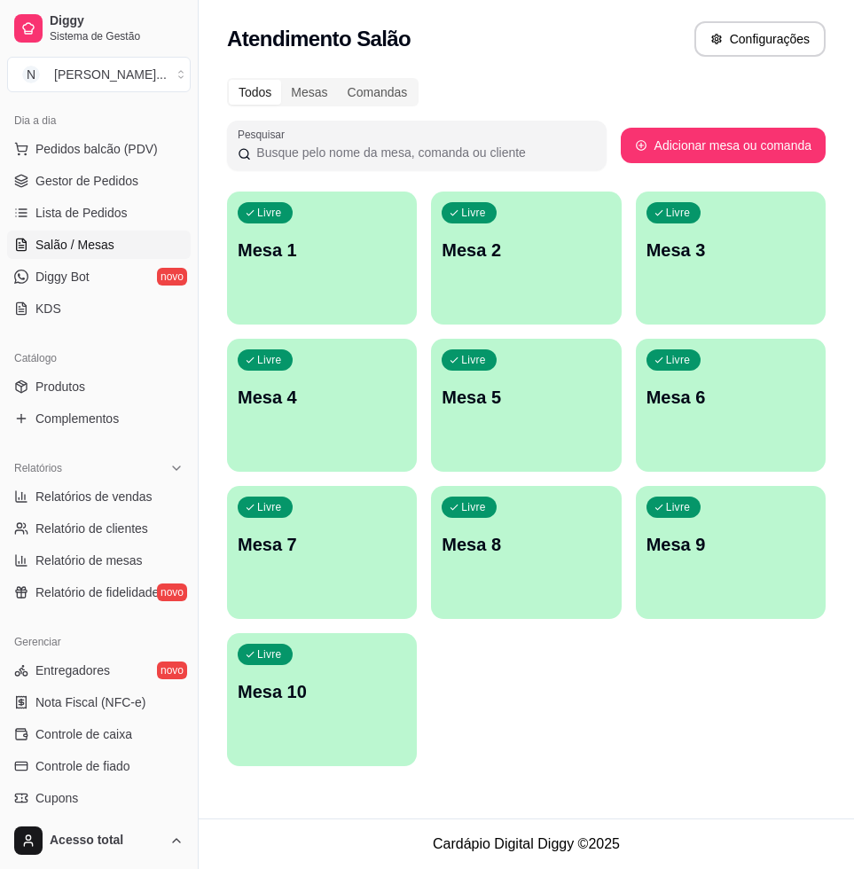
click at [479, 706] on div "Livre Mesa 1 Livre Mesa 2 Livre Mesa 3 Livre Mesa 4 Livre Mesa 5 Livre Mesa 6 L…" at bounding box center [526, 478] width 598 height 574
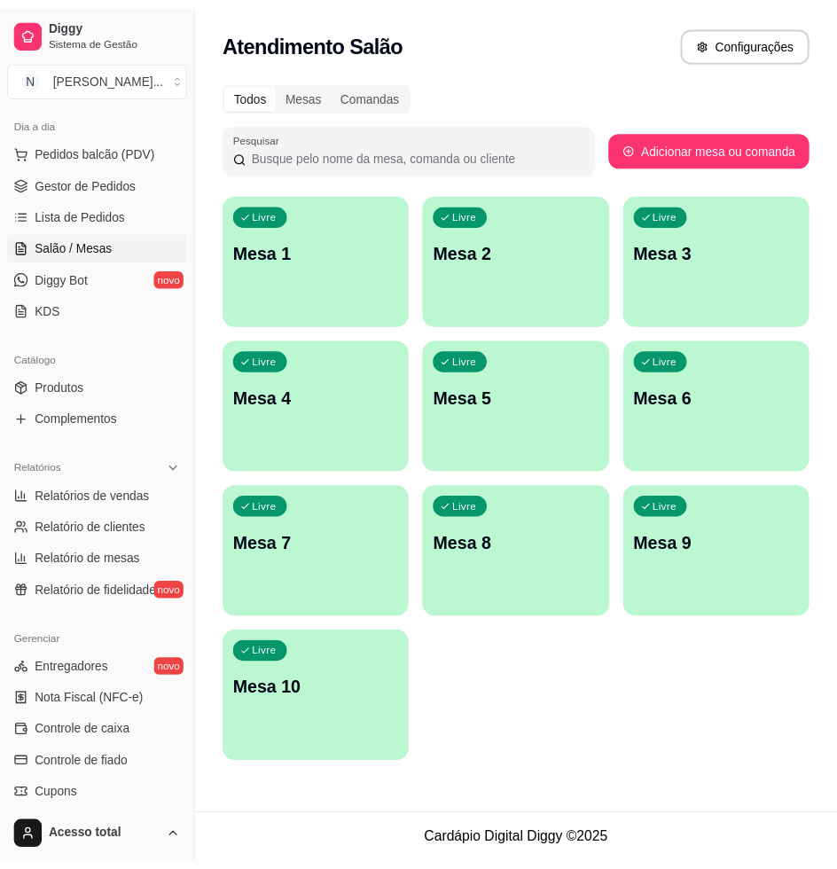
scroll to position [407, 0]
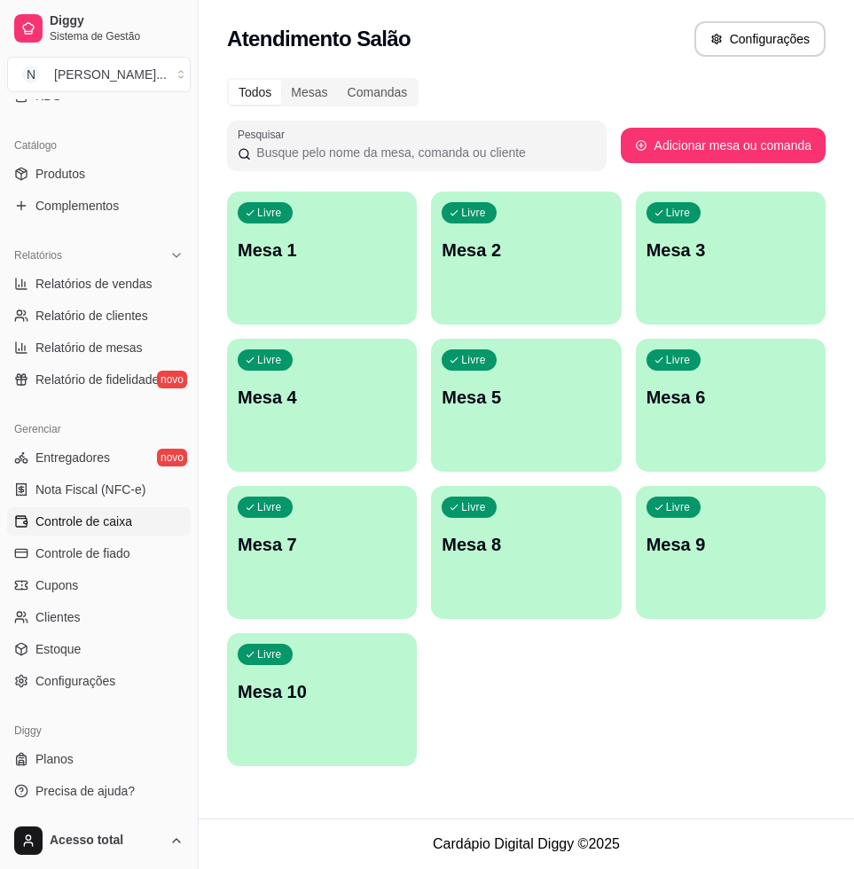
click at [121, 512] on span "Controle de caixa" at bounding box center [83, 521] width 97 height 18
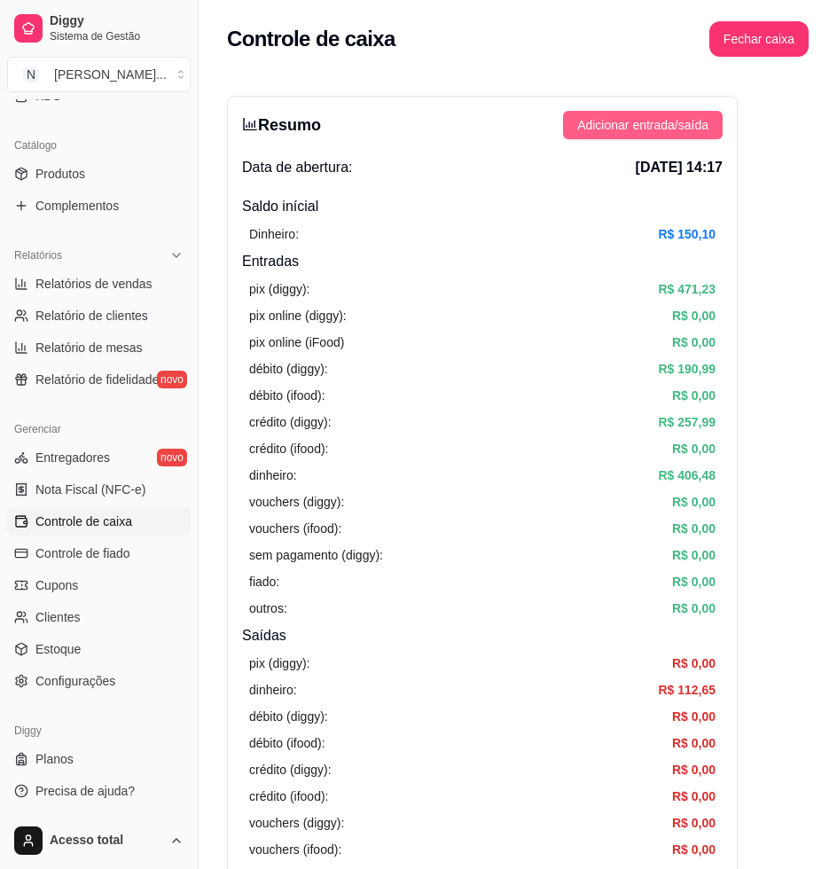
click at [684, 128] on span "Adicionar entrada/saída" at bounding box center [642, 125] width 131 height 20
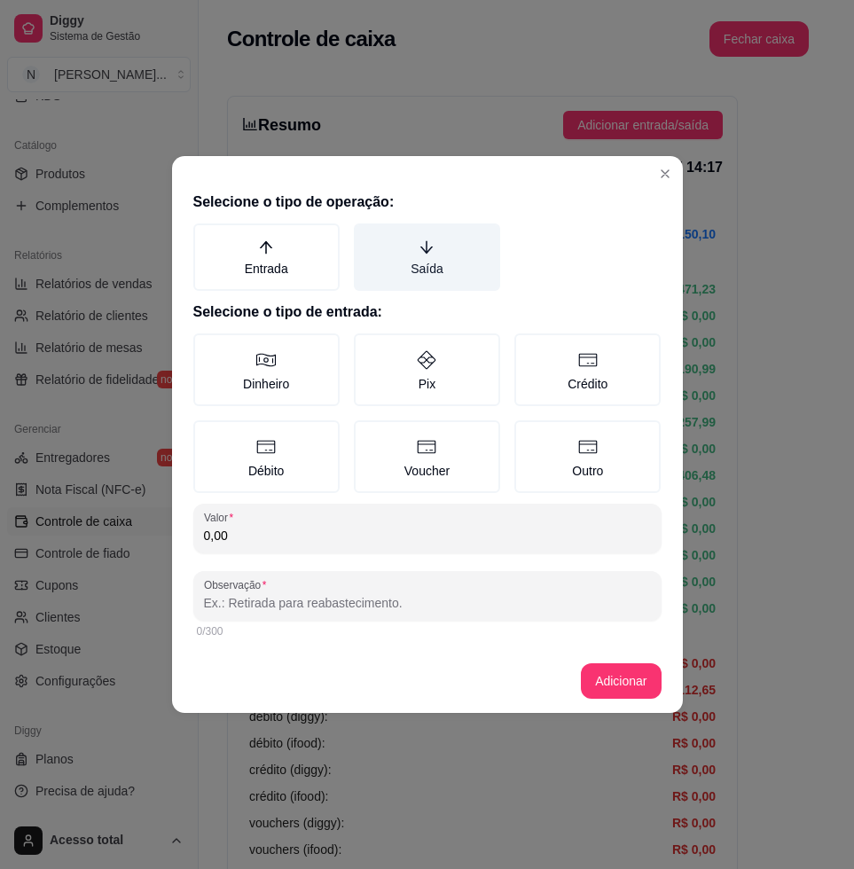
click at [427, 275] on label "Saída" at bounding box center [427, 256] width 146 height 67
click at [367, 237] on button "Saída" at bounding box center [360, 229] width 14 height 14
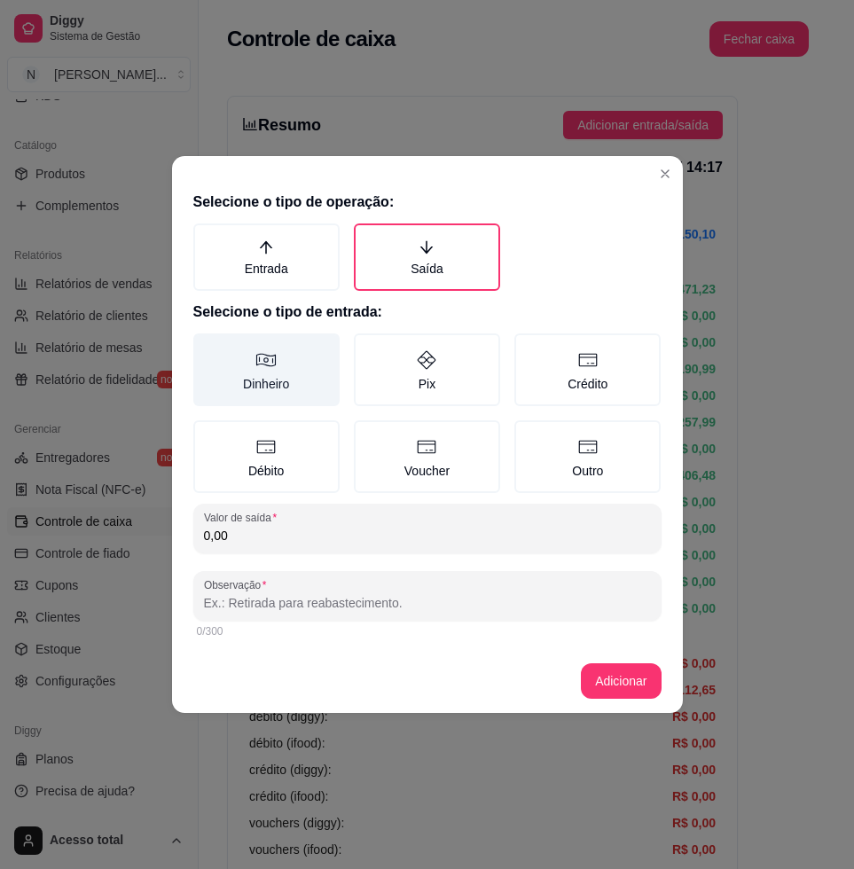
click at [290, 269] on label "Entrada" at bounding box center [266, 256] width 146 height 67
click at [207, 237] on button "Entrada" at bounding box center [199, 229] width 14 height 14
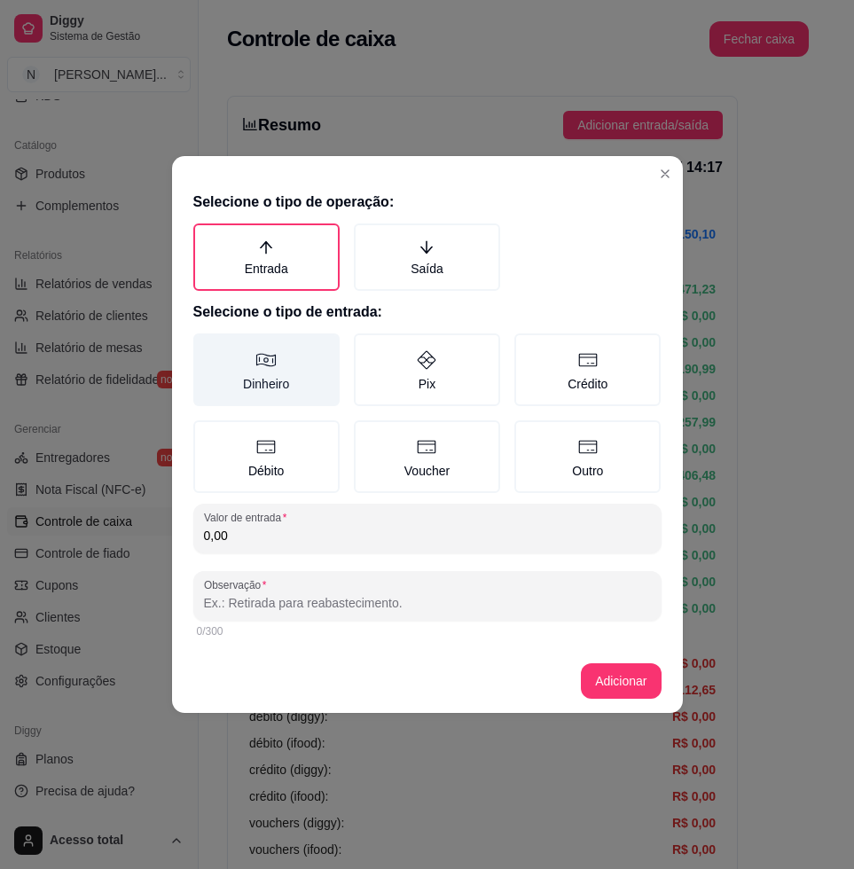
click at [316, 351] on label "Dinheiro" at bounding box center [266, 369] width 146 height 73
click at [207, 347] on button "Dinheiro" at bounding box center [199, 339] width 14 height 14
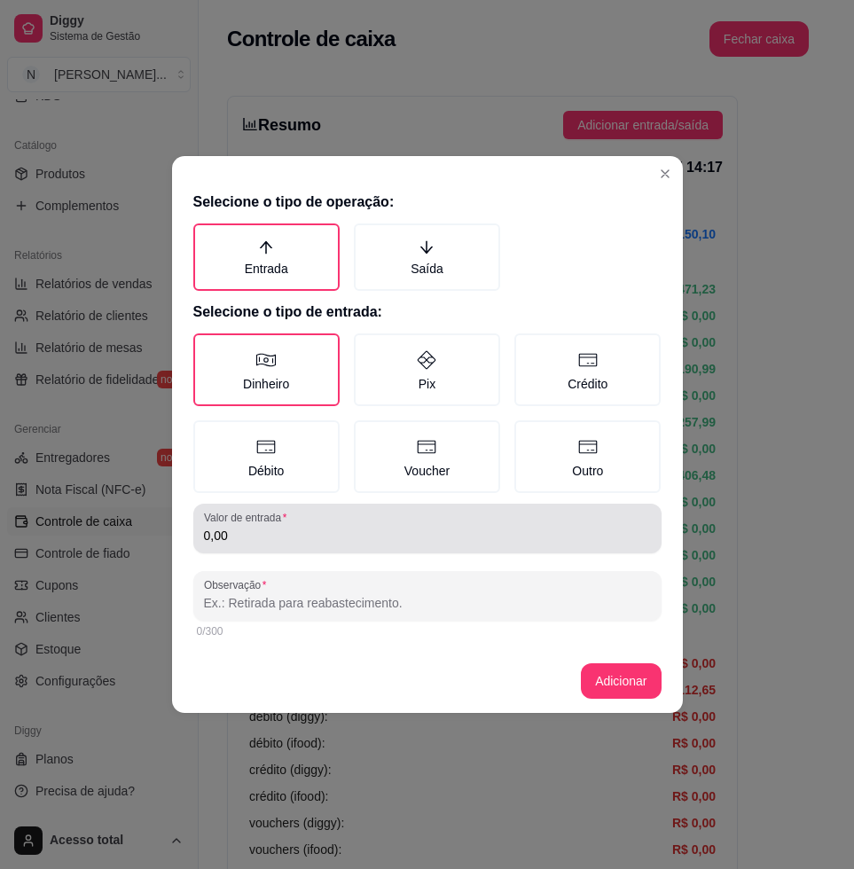
click at [314, 547] on div "Valor de entrada 0,00" at bounding box center [427, 528] width 468 height 50
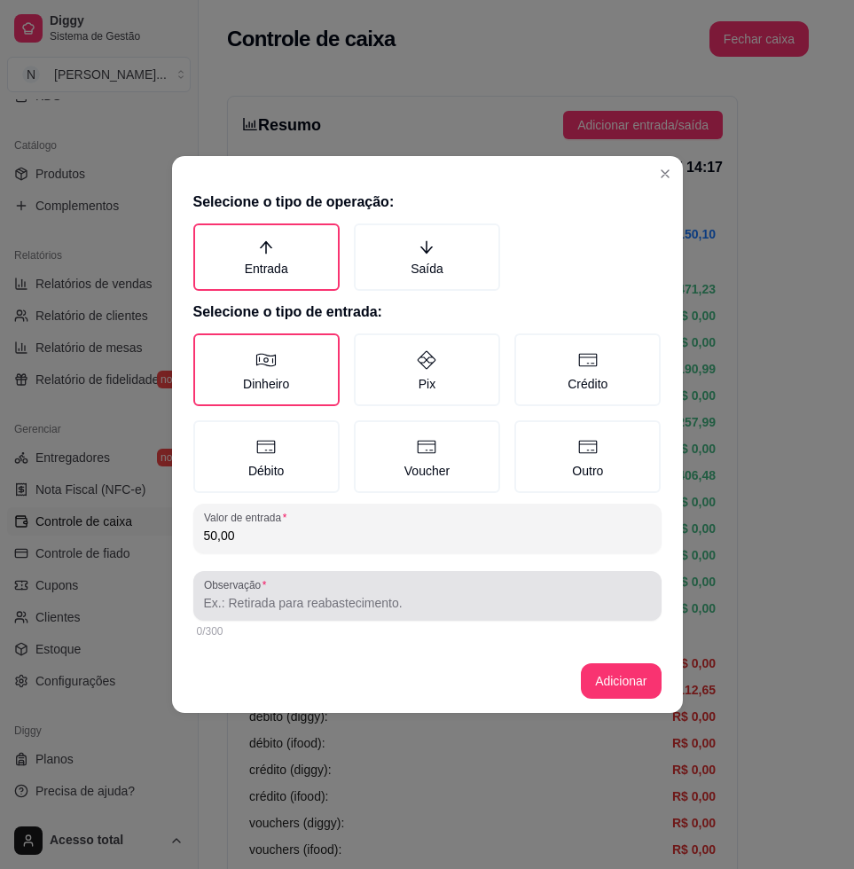
type input "50,00"
click at [416, 611] on input "Observação" at bounding box center [427, 603] width 447 height 18
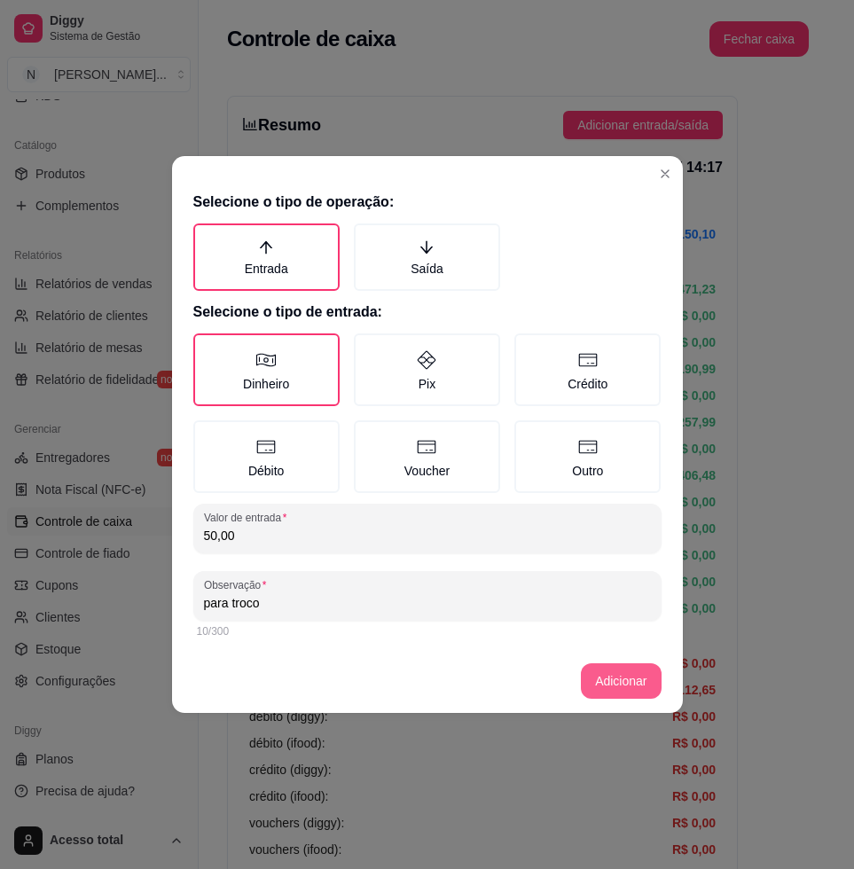
type input "para troco"
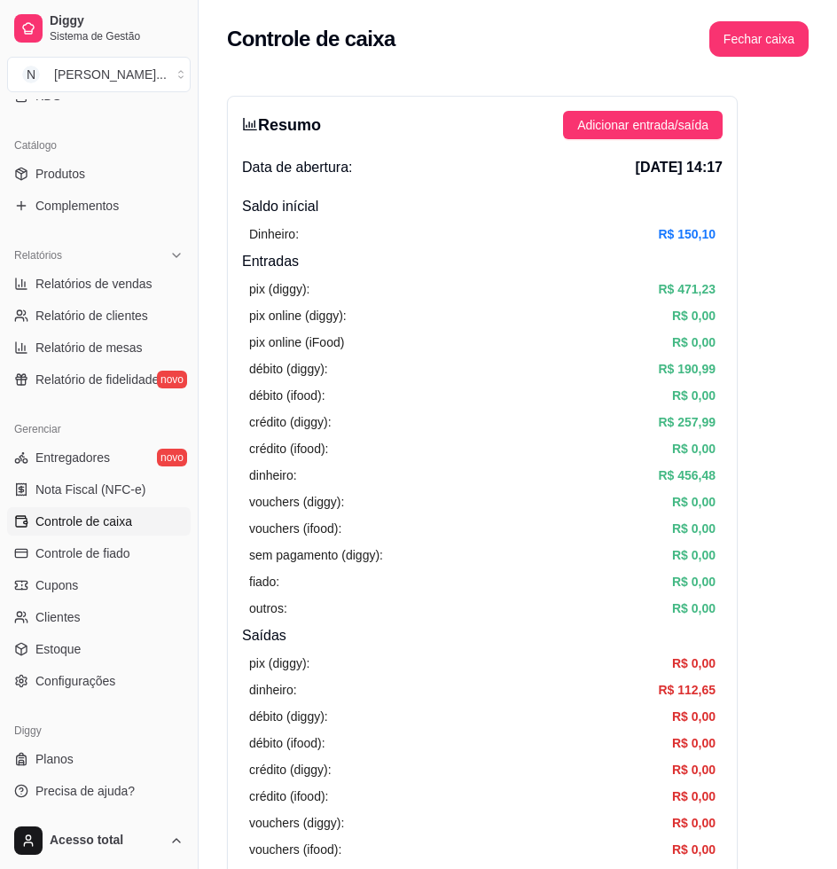
click at [122, 505] on ul "Entregadores novo Nota Fiscal (NFC-e) Controle de caixa Controle de fiado Cupon…" at bounding box center [98, 569] width 183 height 252
click at [114, 519] on span "Controle de caixa" at bounding box center [83, 521] width 97 height 18
click at [118, 551] on span "Controle de fiado" at bounding box center [82, 553] width 95 height 18
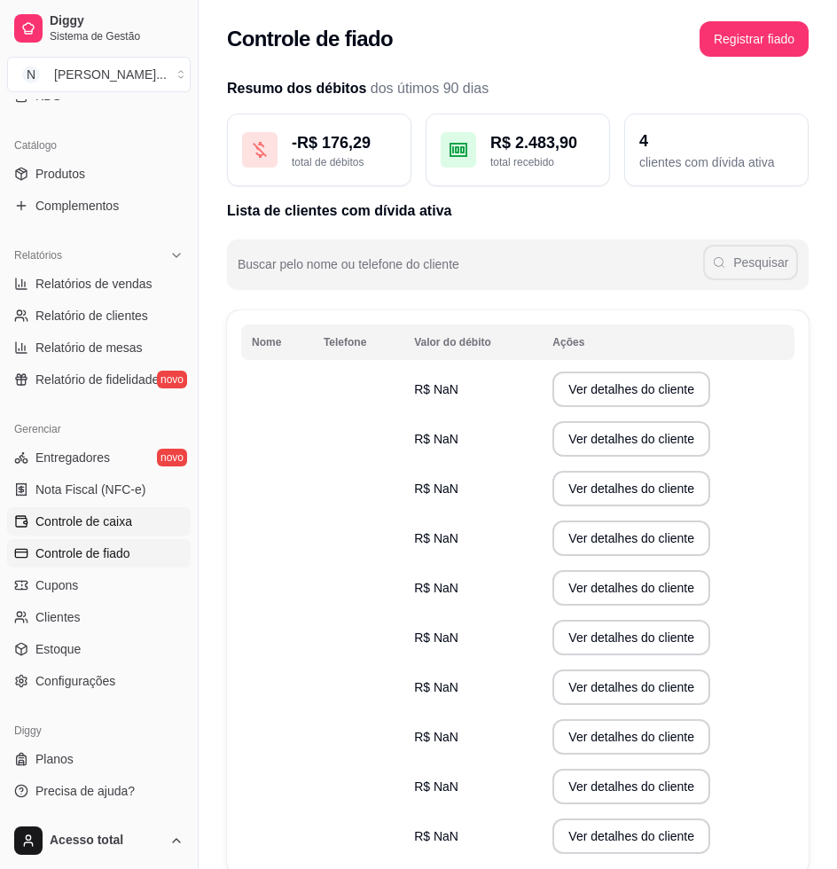
click at [134, 520] on link "Controle de caixa" at bounding box center [98, 521] width 183 height 28
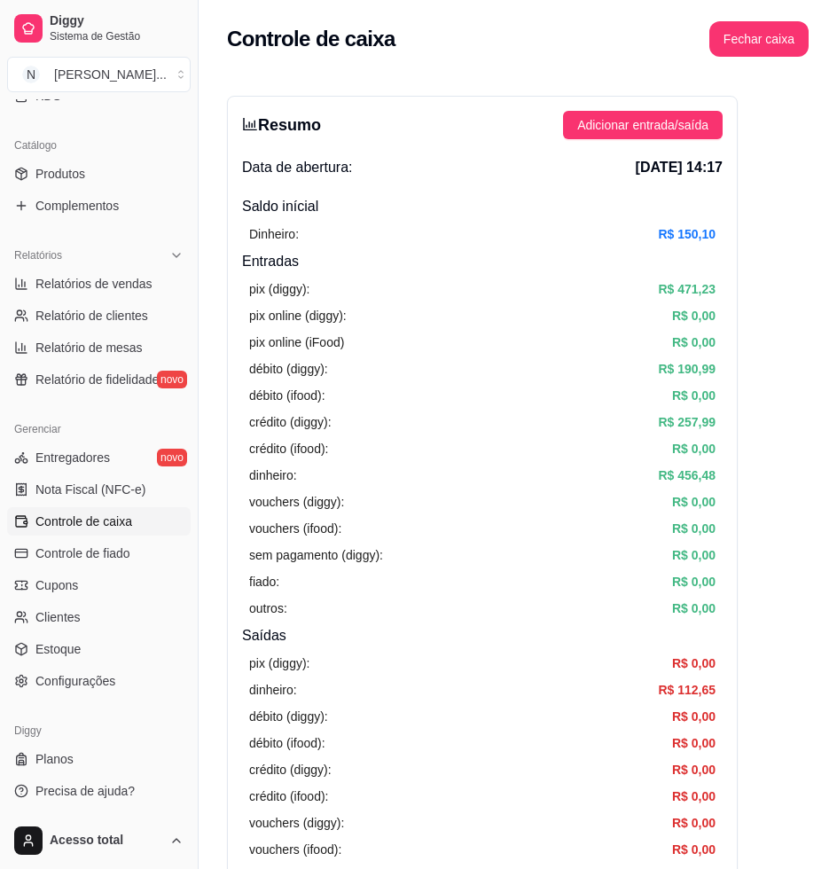
scroll to position [222, 0]
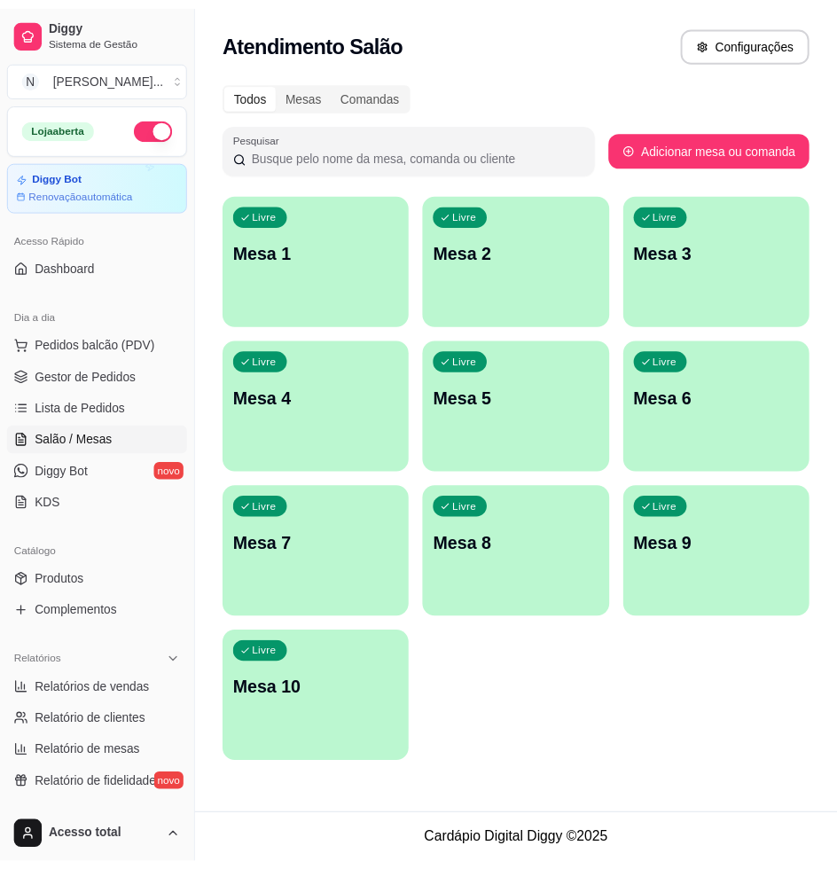
scroll to position [332, 0]
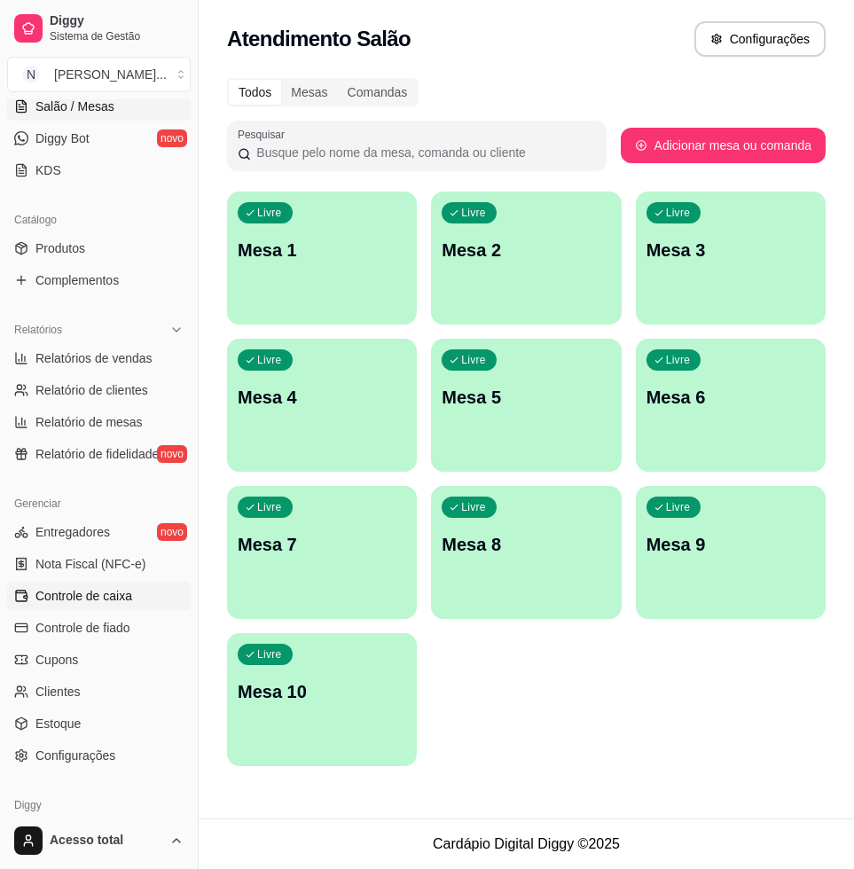
click at [85, 596] on span "Controle de caixa" at bounding box center [83, 596] width 97 height 18
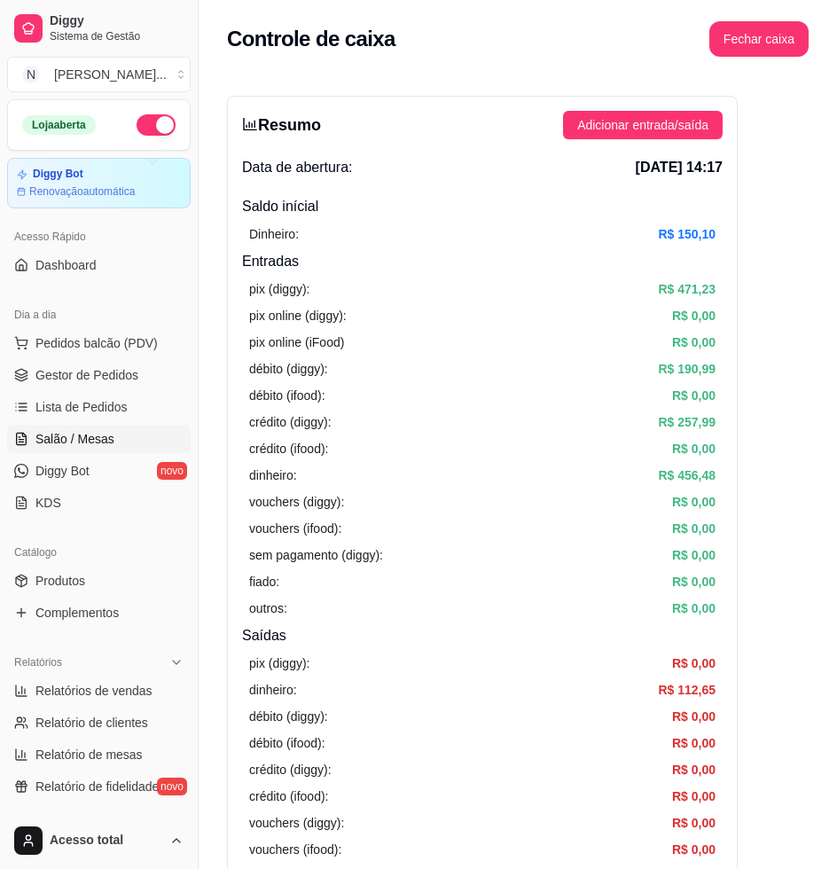
click at [65, 432] on span "Salão / Mesas" at bounding box center [74, 439] width 79 height 18
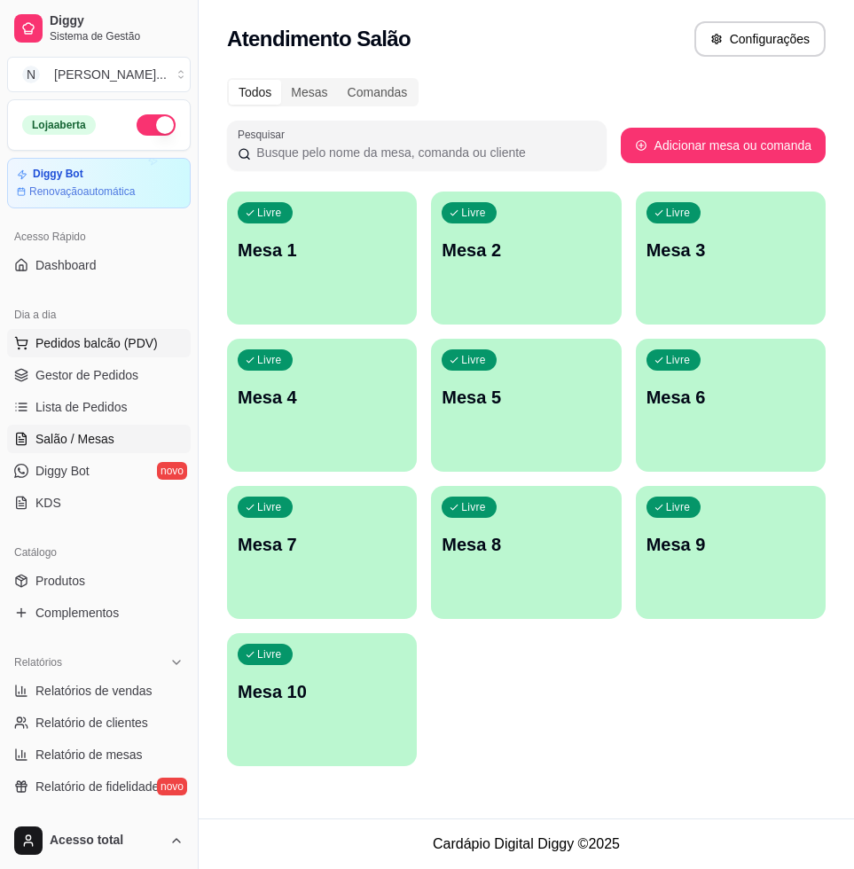
click at [61, 355] on button "Pedidos balcão (PDV)" at bounding box center [98, 343] width 183 height 28
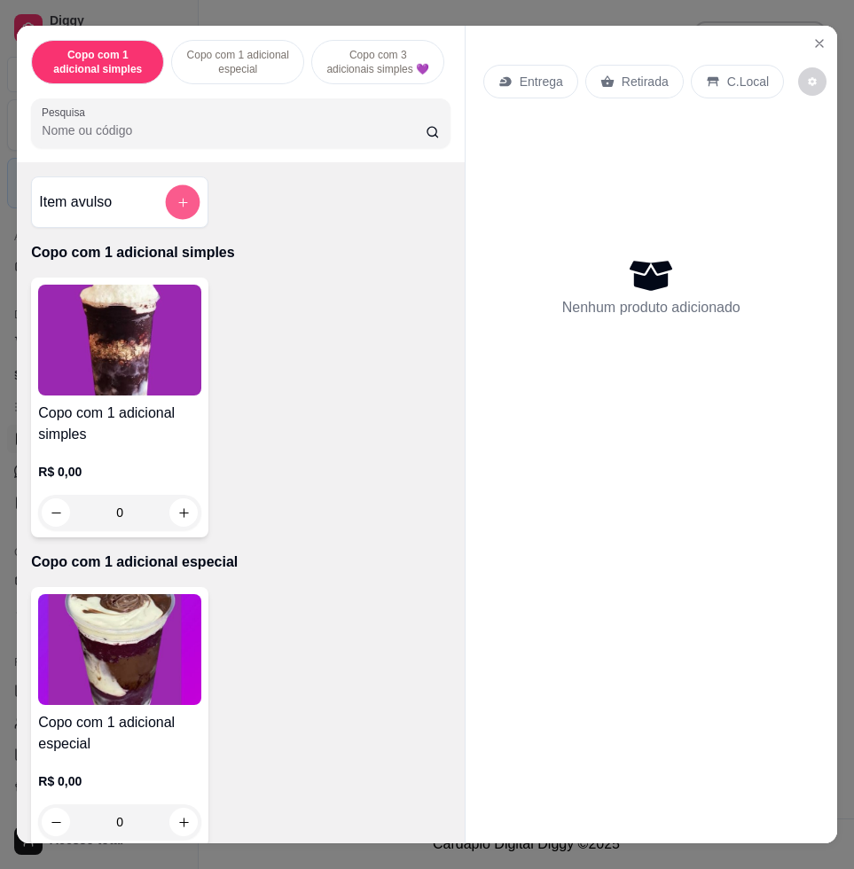
click at [174, 200] on button "add-separate-item" at bounding box center [183, 202] width 35 height 35
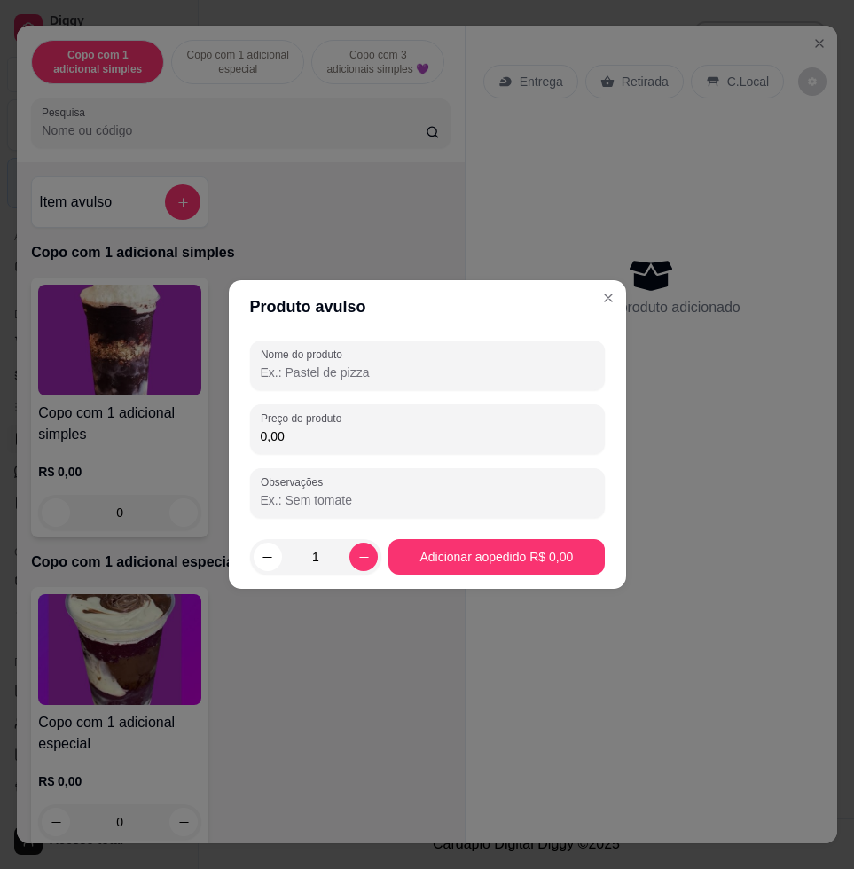
click at [299, 428] on input "0,00" at bounding box center [427, 436] width 333 height 18
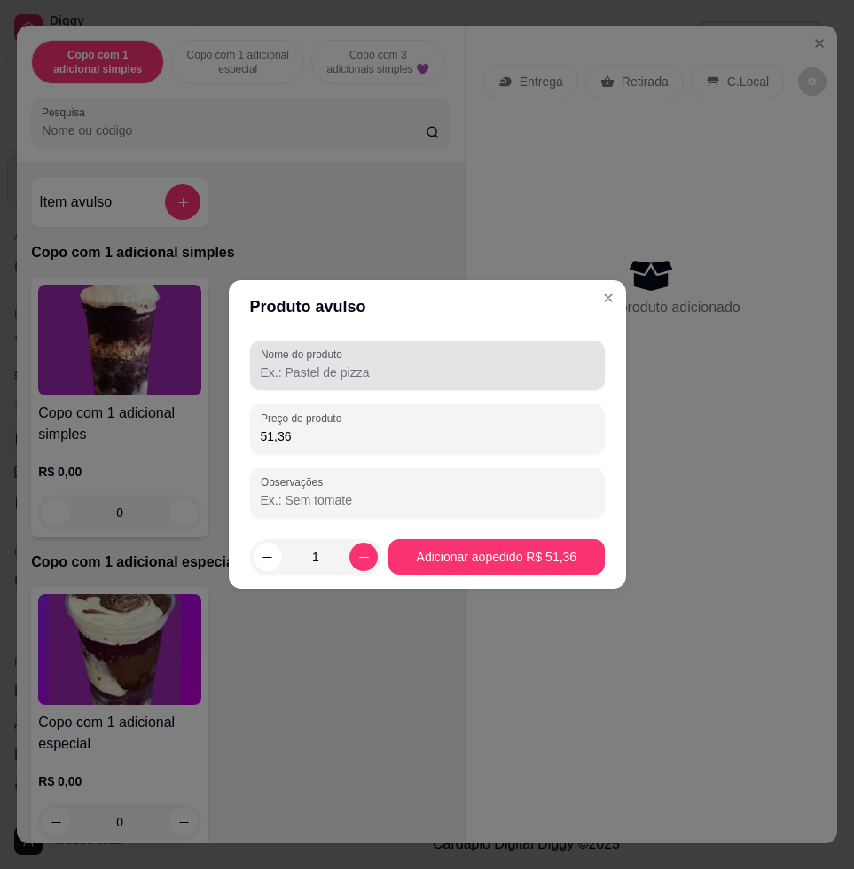
type input "51,36"
click at [354, 357] on div at bounding box center [427, 364] width 333 height 35
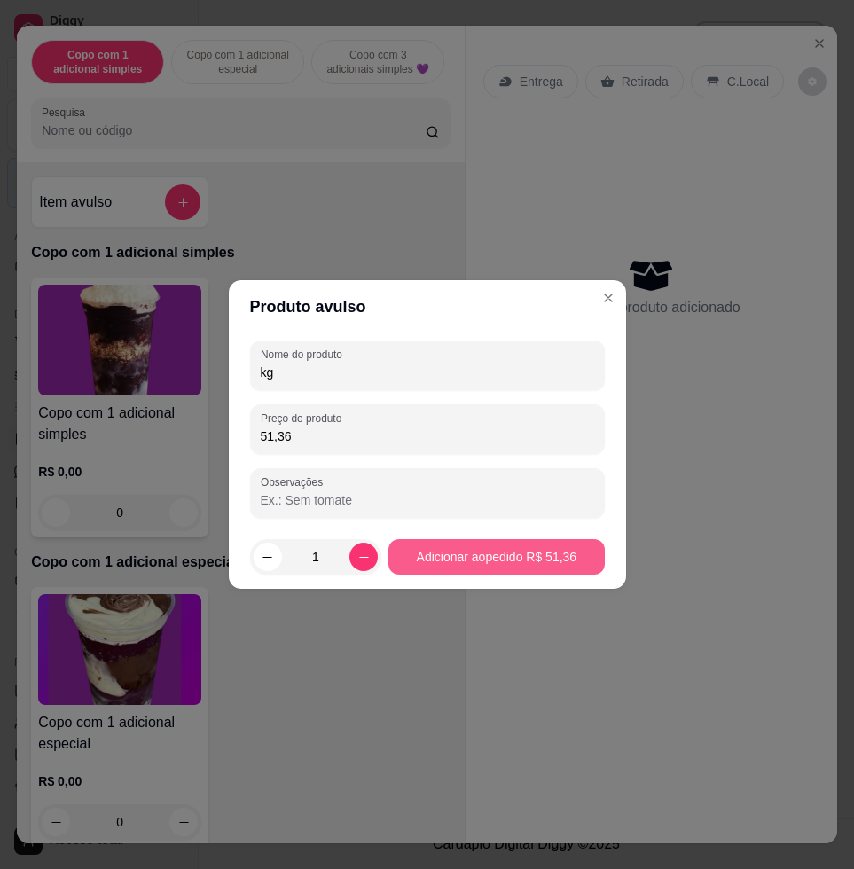
type input "kg"
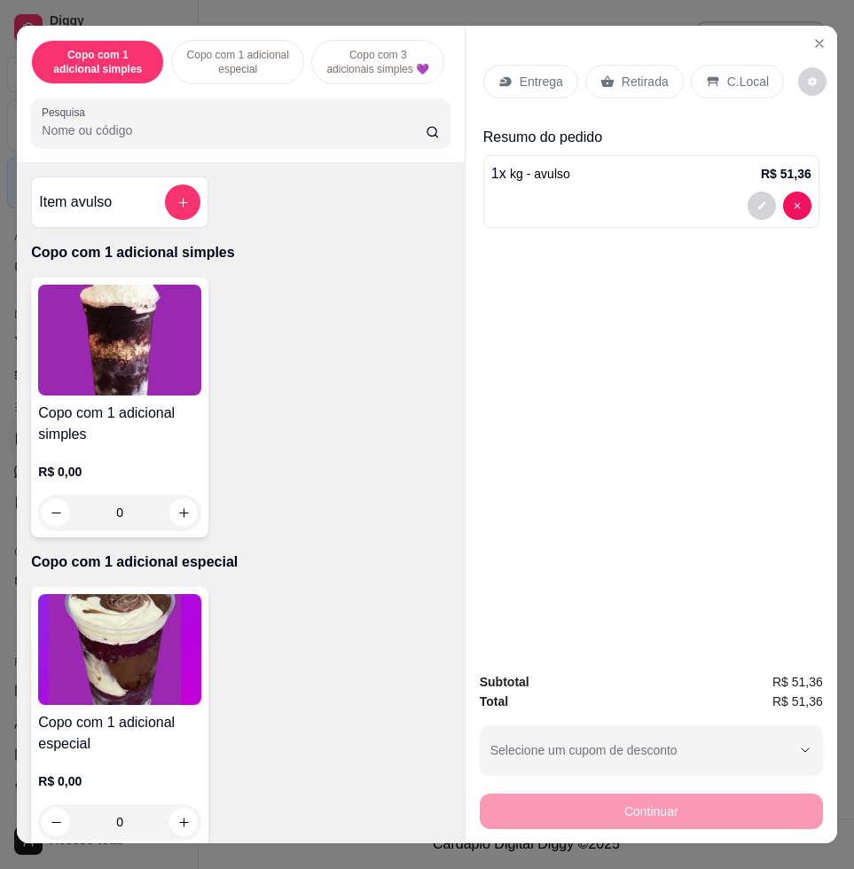
click at [739, 73] on p "C.Local" at bounding box center [748, 82] width 42 height 18
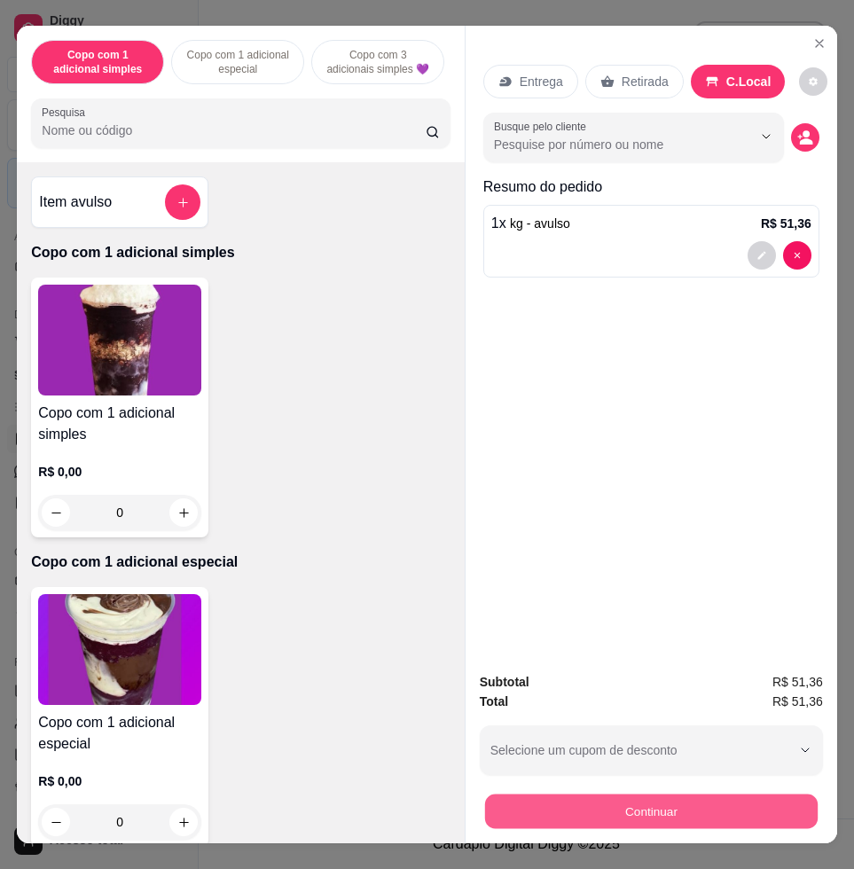
click at [714, 795] on button "Continuar" at bounding box center [651, 810] width 332 height 35
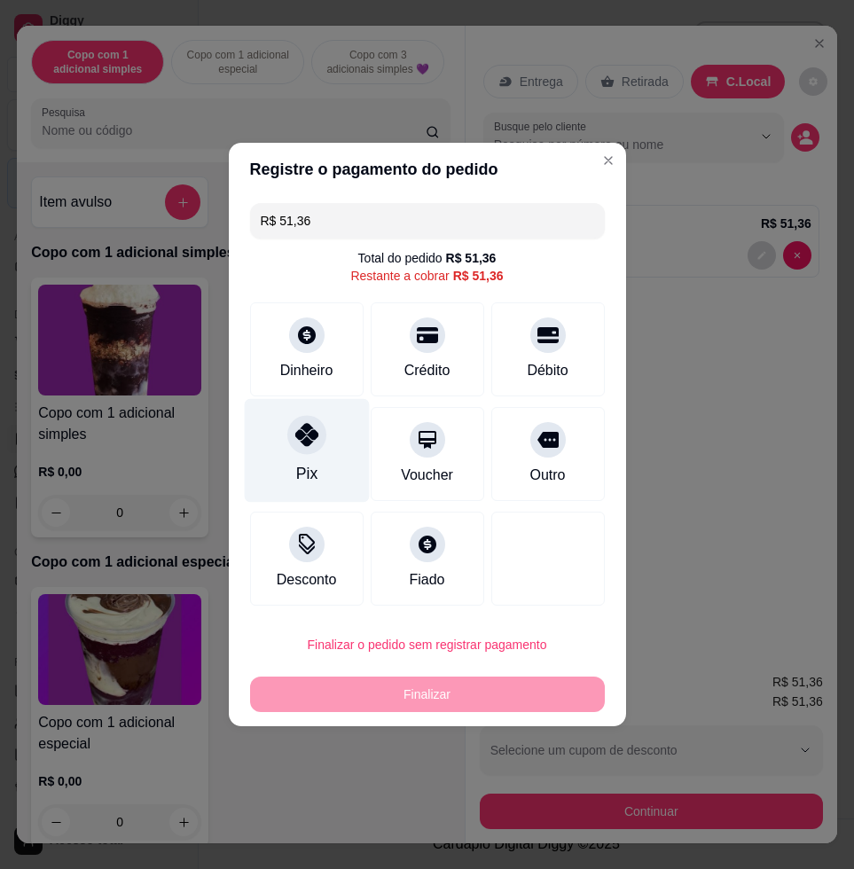
click at [291, 440] on div at bounding box center [306, 434] width 39 height 39
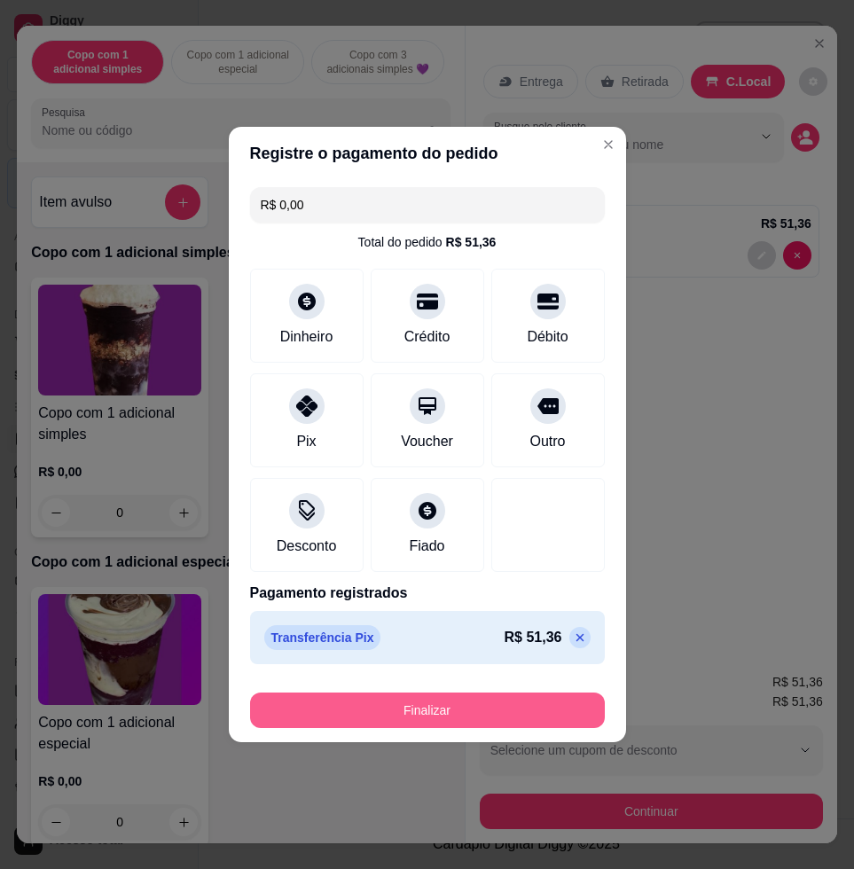
click at [422, 700] on button "Finalizar" at bounding box center [427, 709] width 355 height 35
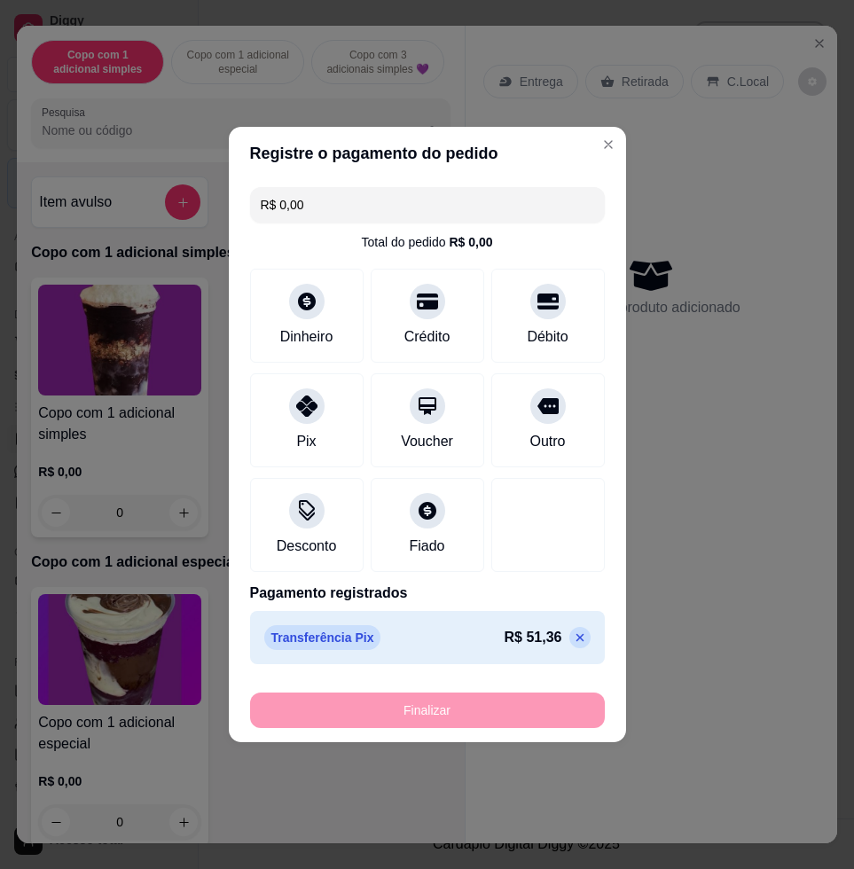
type input "-R$ 51,36"
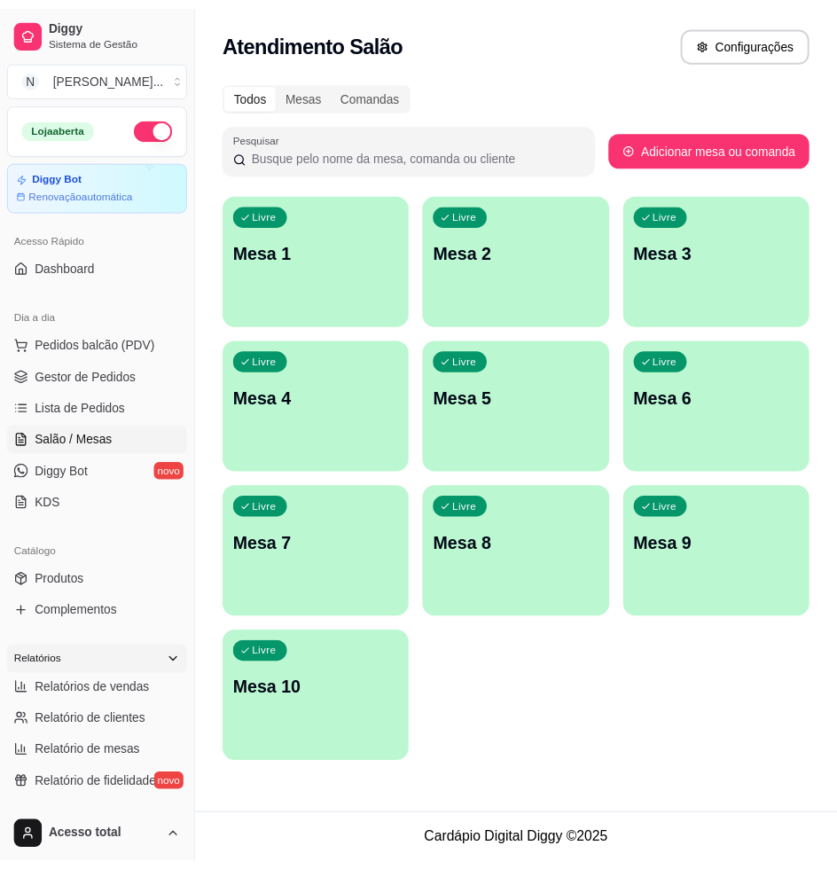
scroll to position [332, 0]
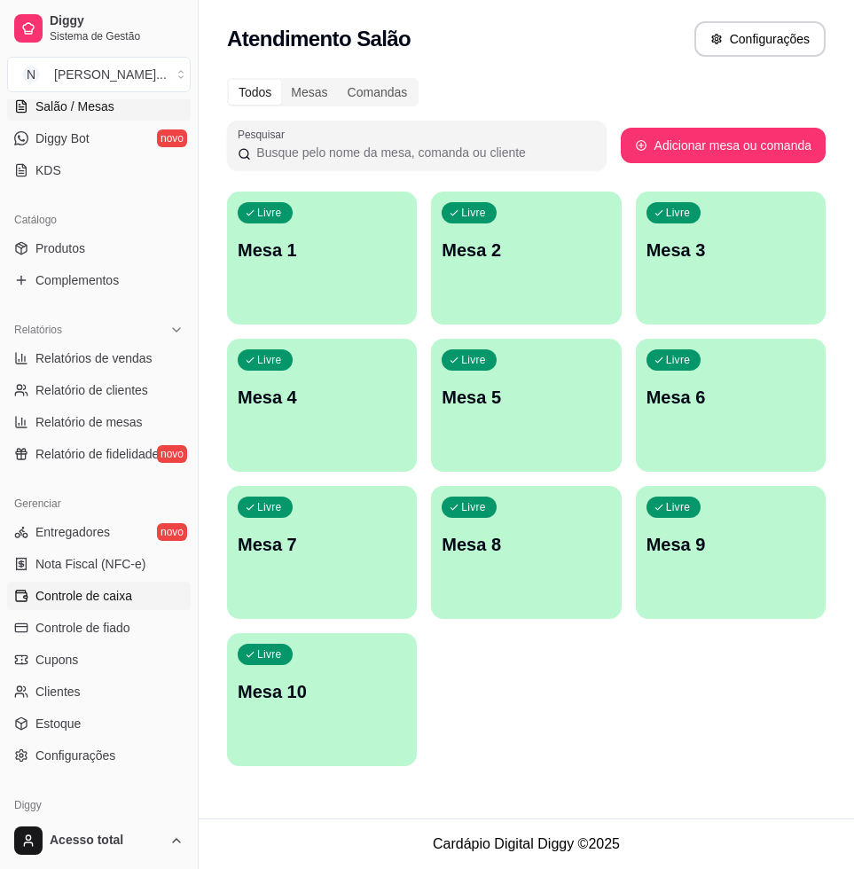
click at [107, 597] on span "Controle de caixa" at bounding box center [83, 596] width 97 height 18
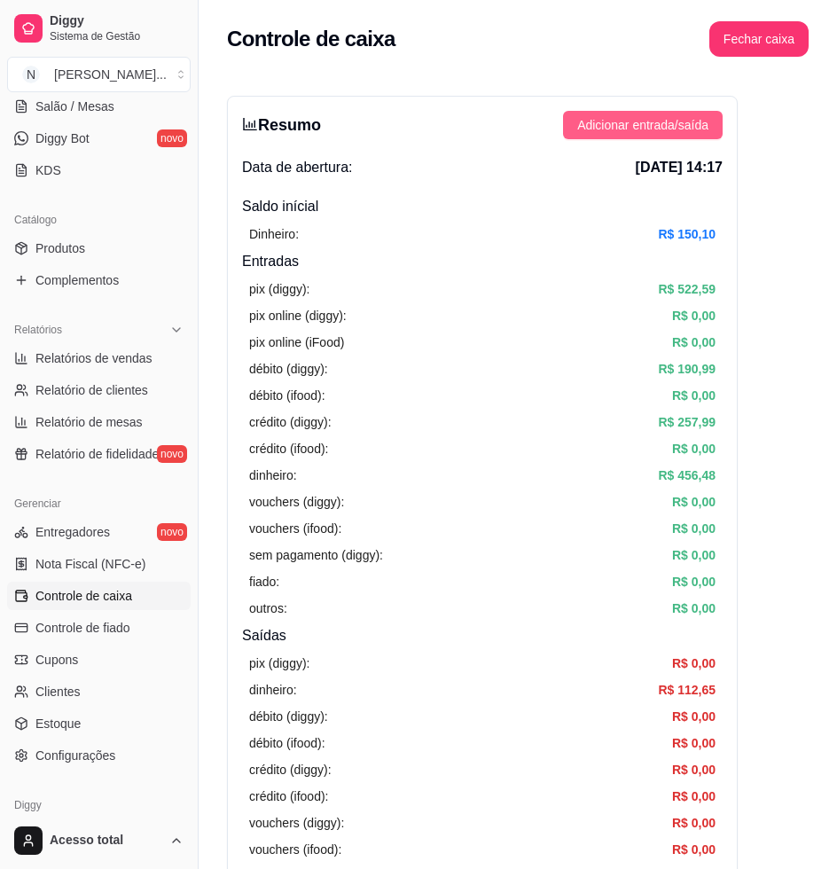
click at [700, 128] on span "Adicionar entrada/saída" at bounding box center [642, 125] width 131 height 20
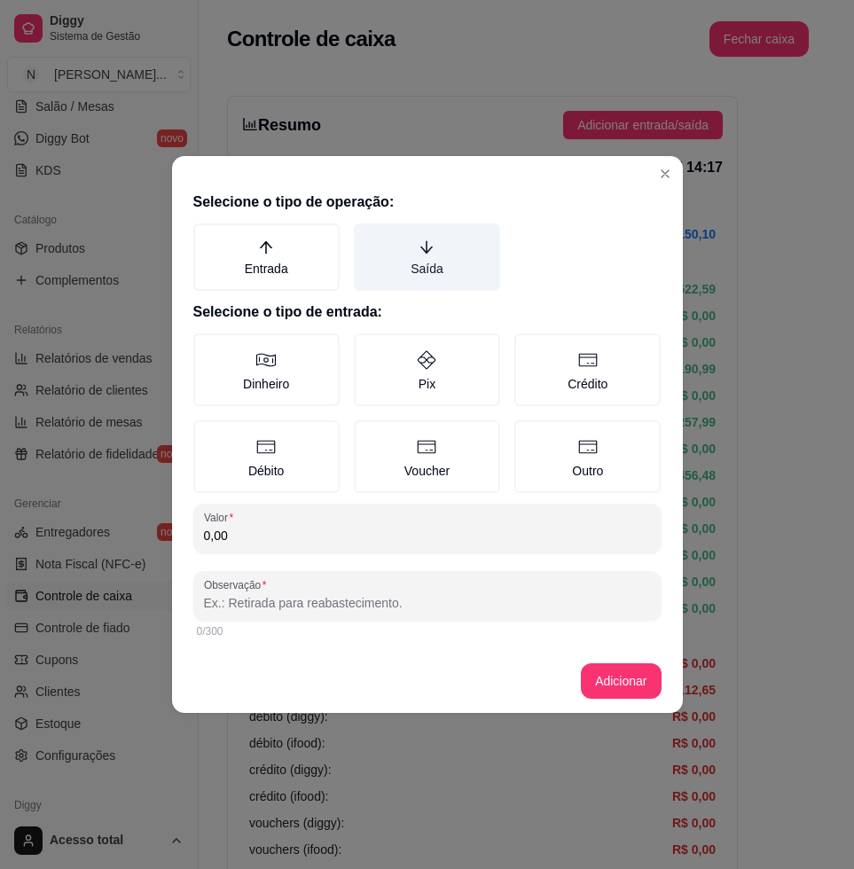
click at [443, 288] on label "Saída" at bounding box center [427, 256] width 146 height 67
click at [367, 237] on button "Saída" at bounding box center [360, 229] width 14 height 14
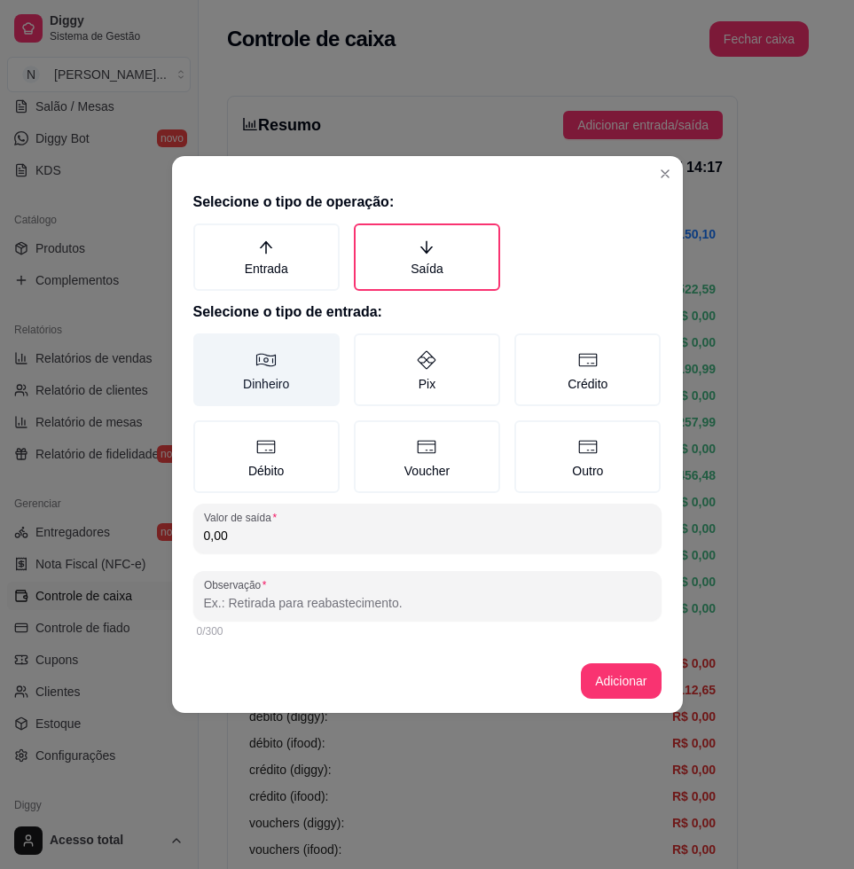
click at [321, 361] on label "Dinheiro" at bounding box center [266, 369] width 146 height 73
click at [207, 347] on button "Dinheiro" at bounding box center [199, 339] width 14 height 14
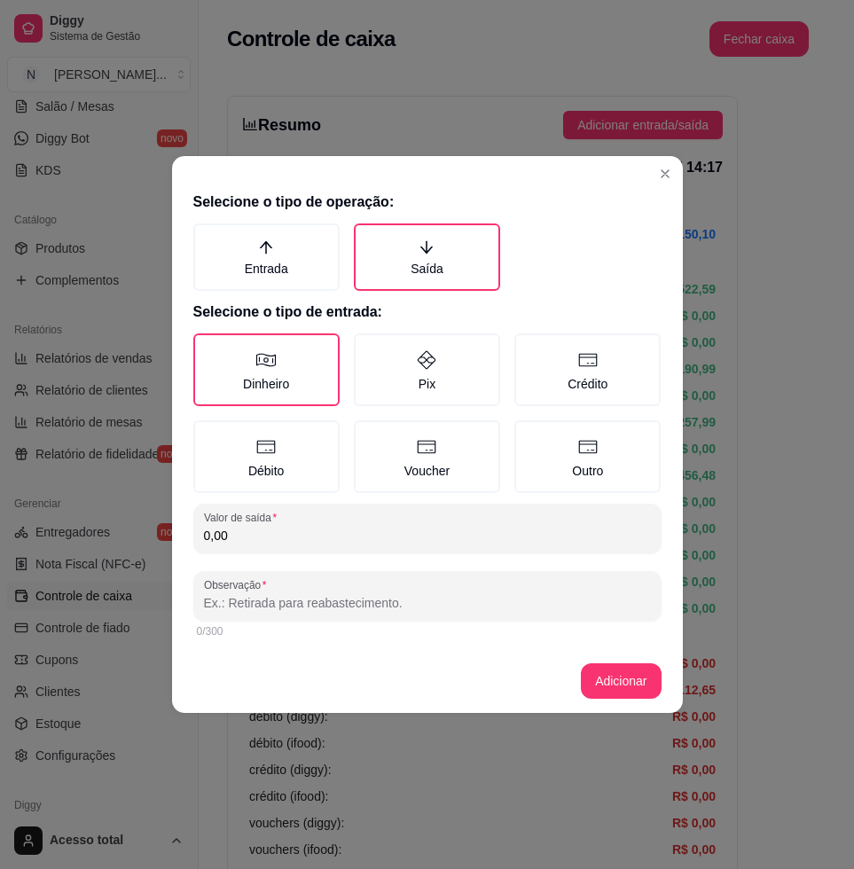
click at [375, 527] on input "0,00" at bounding box center [427, 536] width 447 height 18
type input "127,50"
click at [402, 626] on div "0/300" at bounding box center [427, 631] width 461 height 14
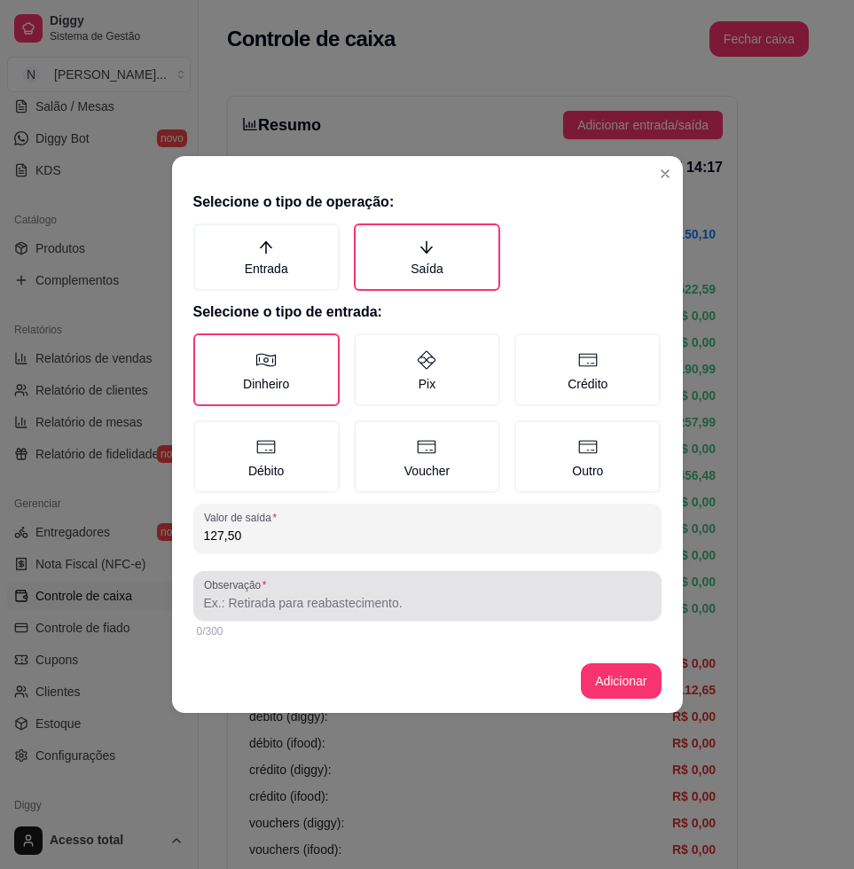
click at [402, 600] on input "Observação" at bounding box center [427, 603] width 447 height 18
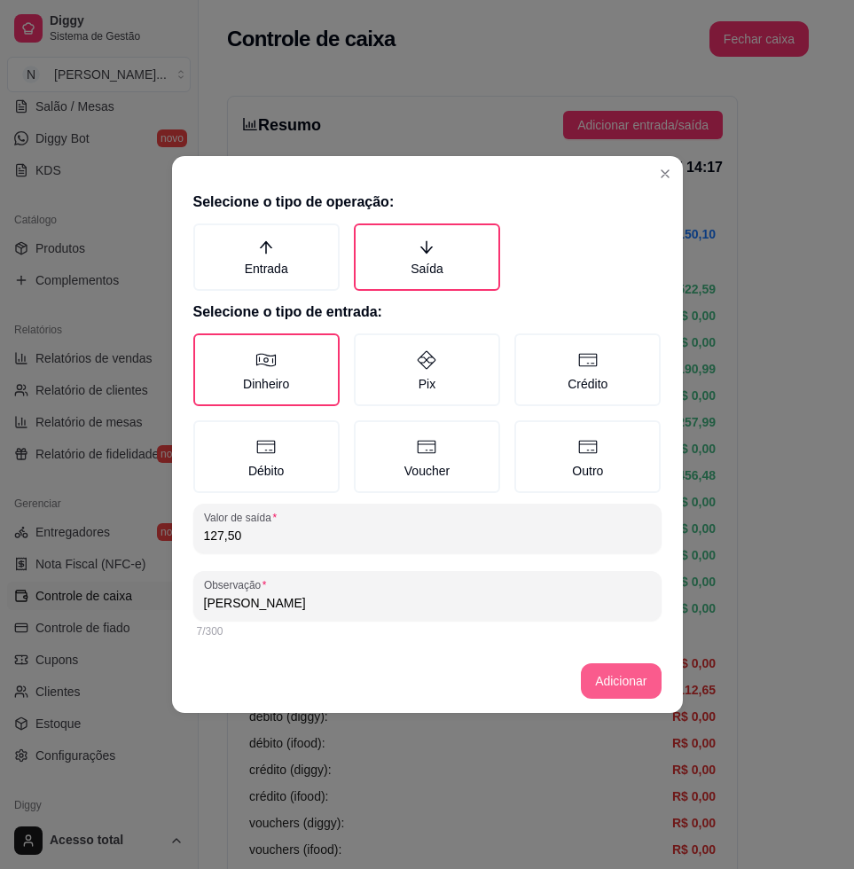
type input "gustavo"
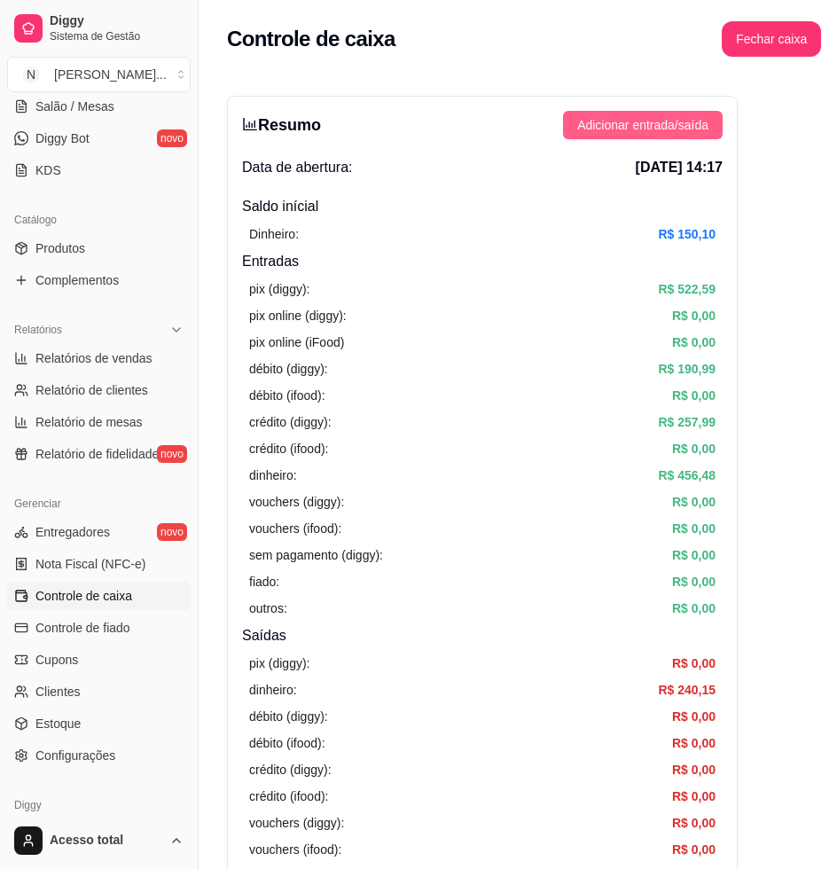
click at [659, 120] on span "Adicionar entrada/saída" at bounding box center [642, 125] width 131 height 20
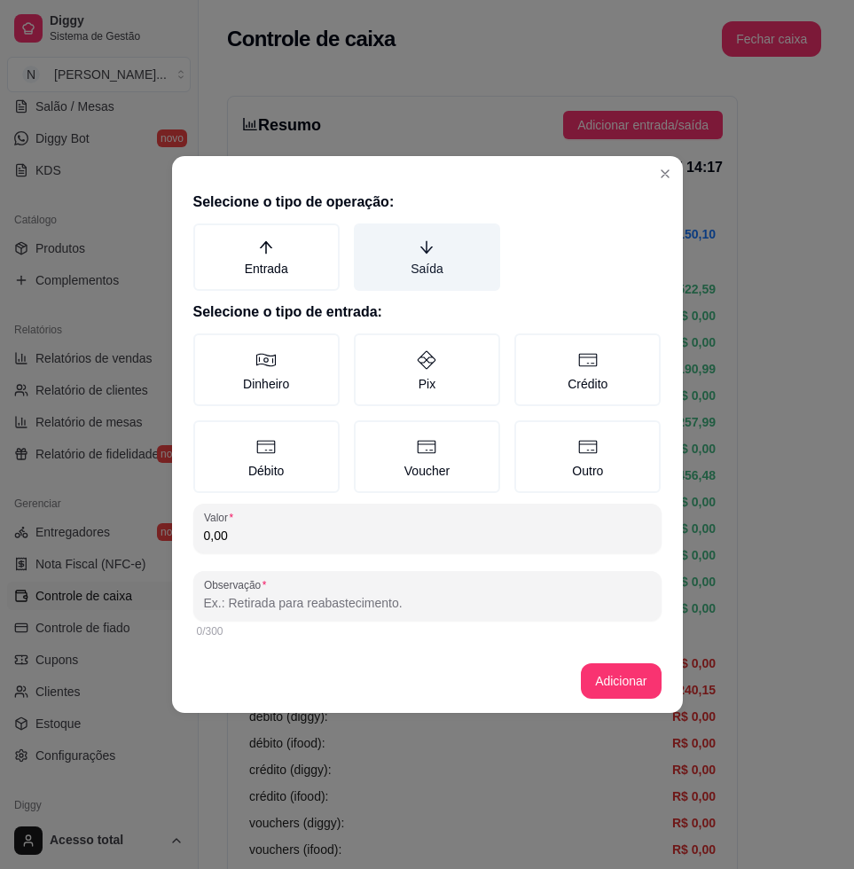
click at [429, 264] on label "Saída" at bounding box center [427, 256] width 146 height 67
click at [367, 237] on button "Saída" at bounding box center [360, 229] width 14 height 14
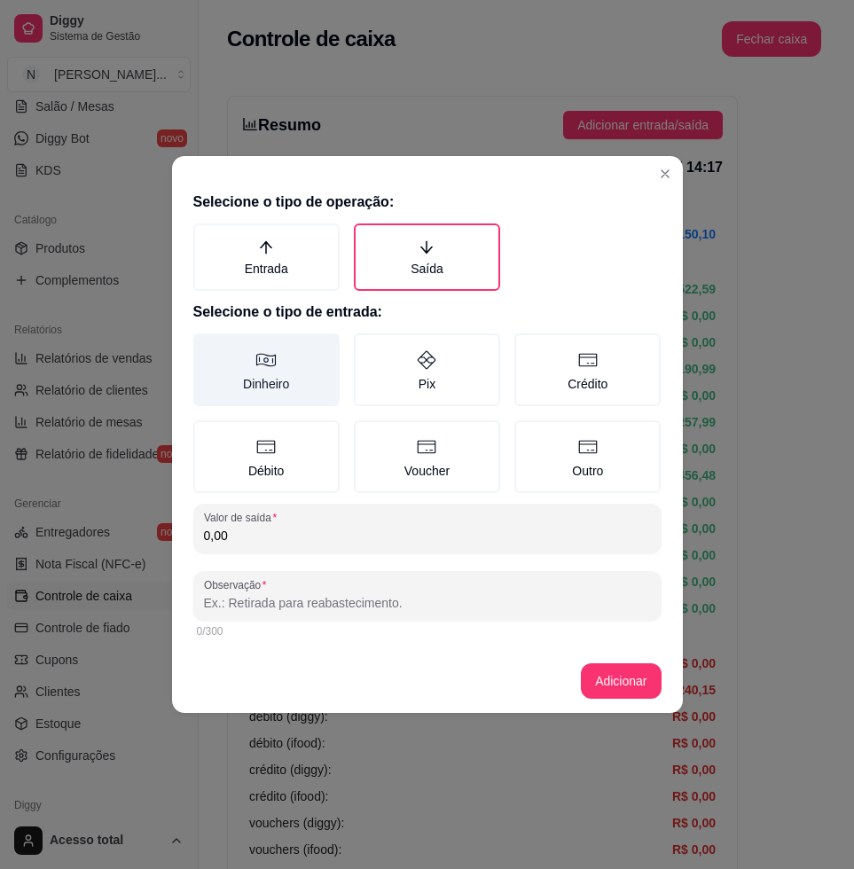
click at [280, 367] on label "Dinheiro" at bounding box center [266, 369] width 146 height 73
click at [207, 347] on button "Dinheiro" at bounding box center [199, 339] width 14 height 14
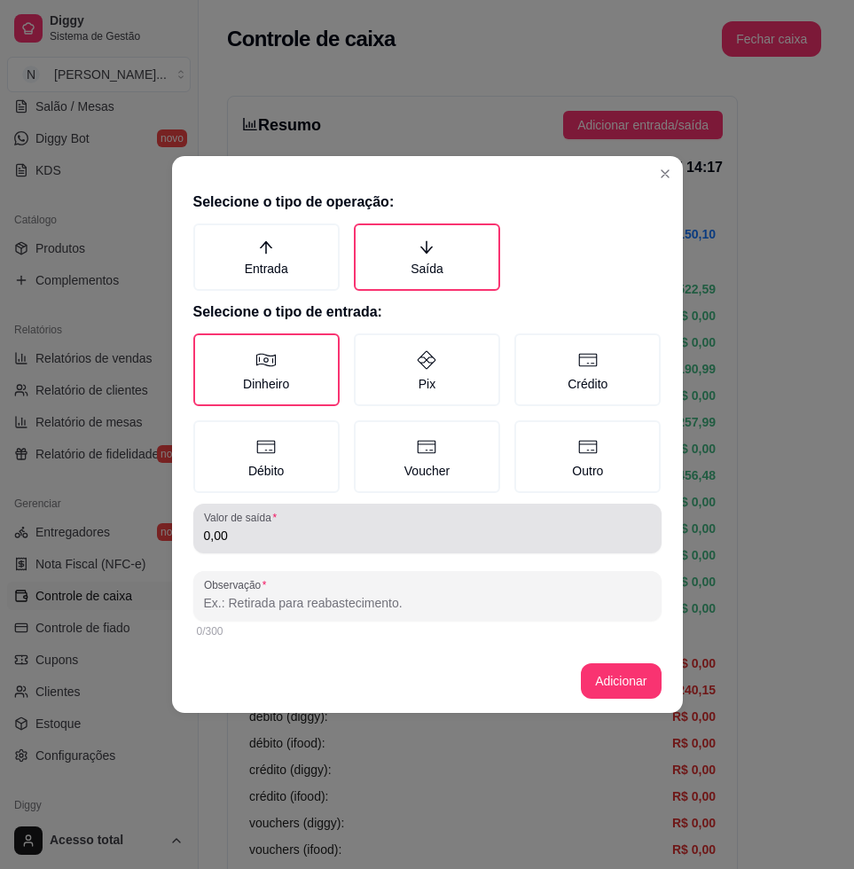
click at [265, 528] on input "0,00" at bounding box center [427, 536] width 447 height 18
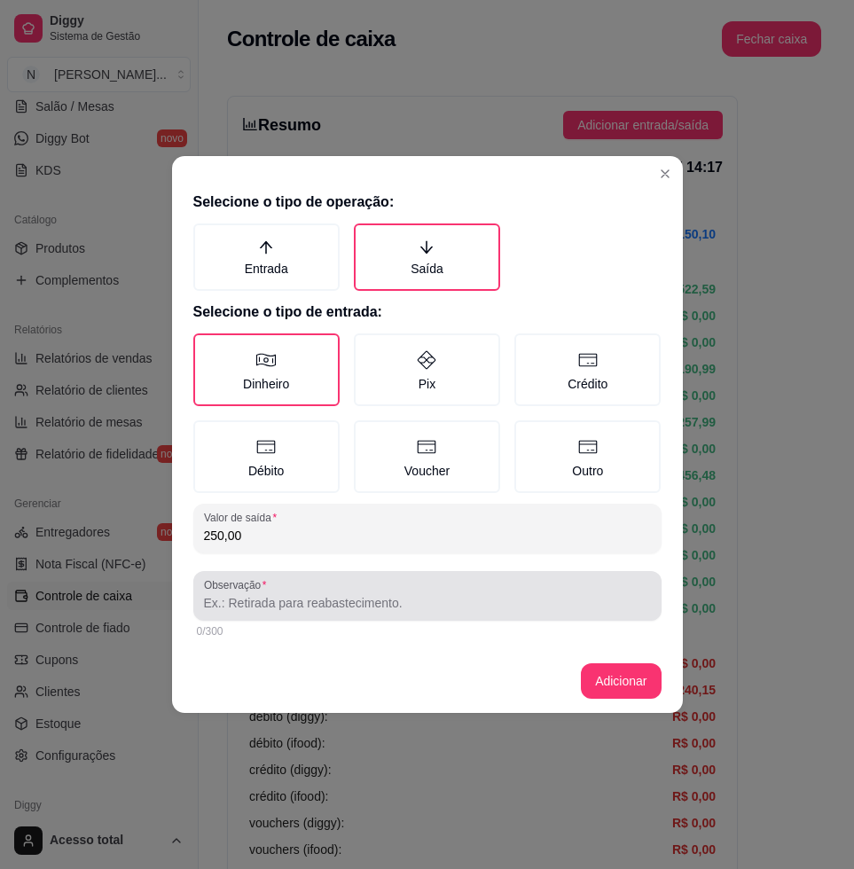
type input "250,00"
click at [294, 587] on div at bounding box center [427, 595] width 447 height 35
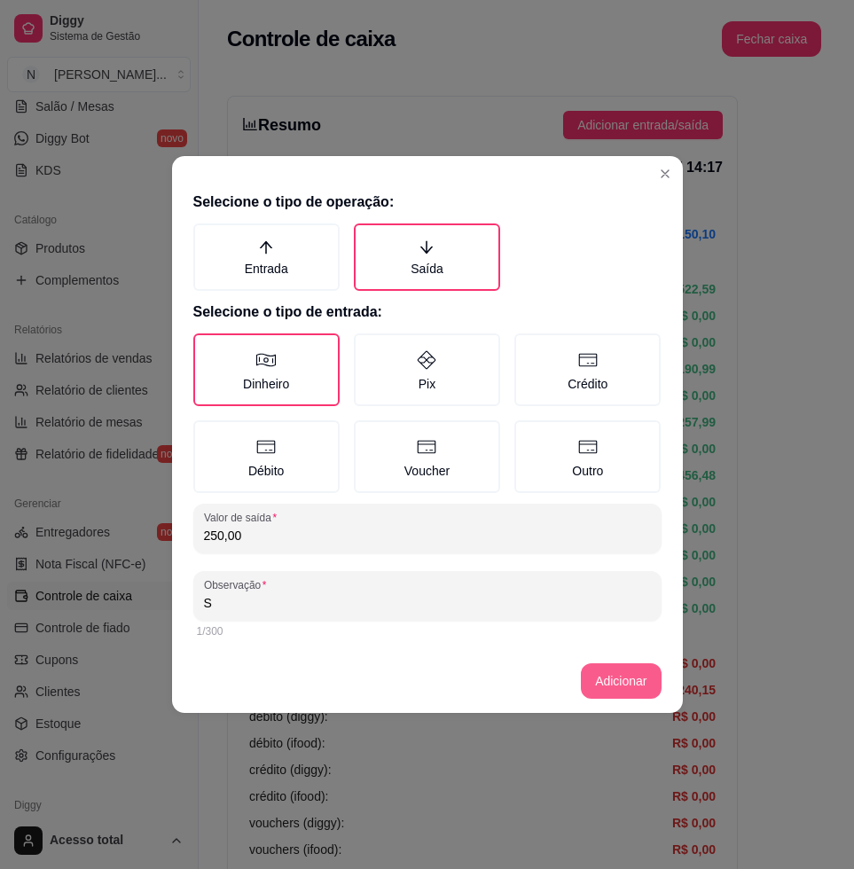
type input "S"
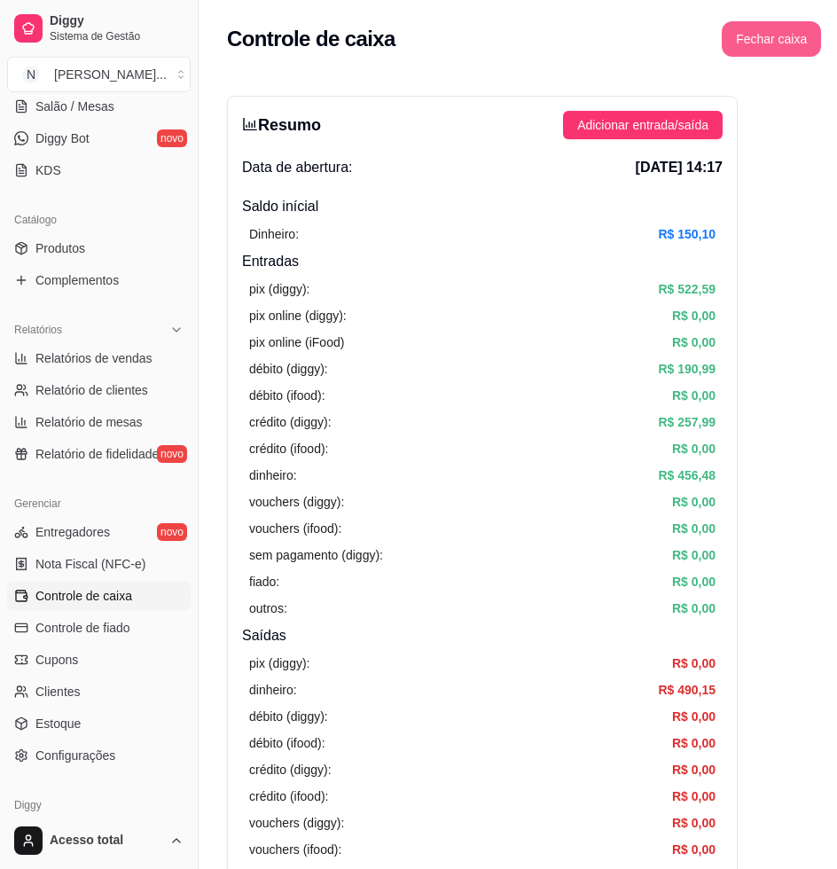
click at [736, 30] on button "Fechar caixa" at bounding box center [771, 38] width 99 height 35
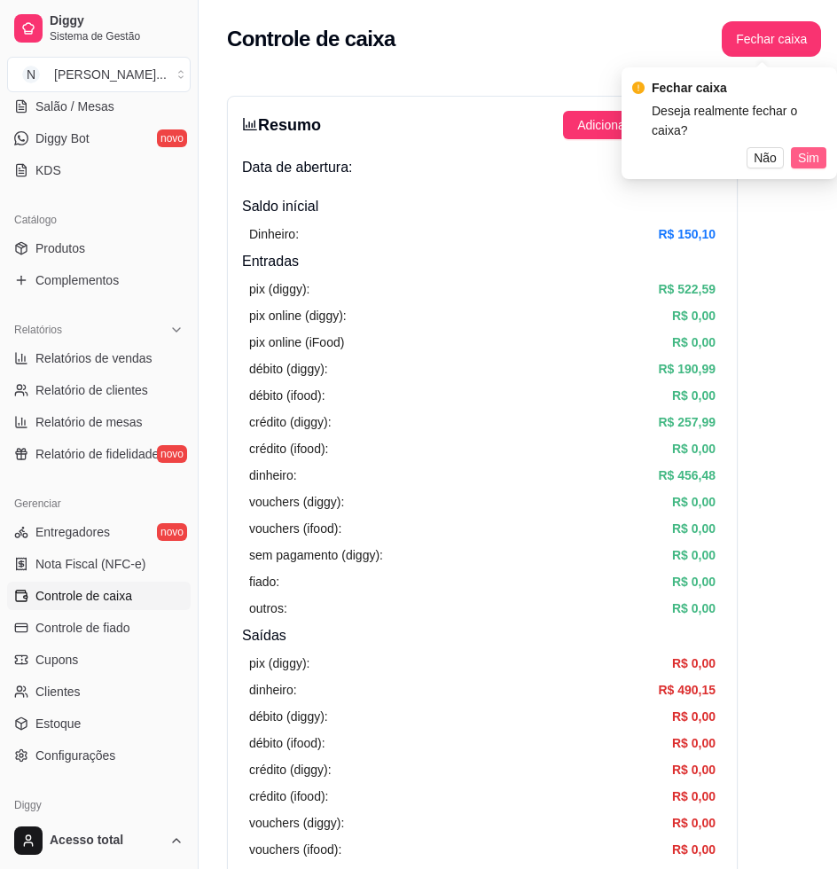
click at [815, 148] on span "Sim" at bounding box center [808, 158] width 21 height 20
